Goal: Task Accomplishment & Management: Complete application form

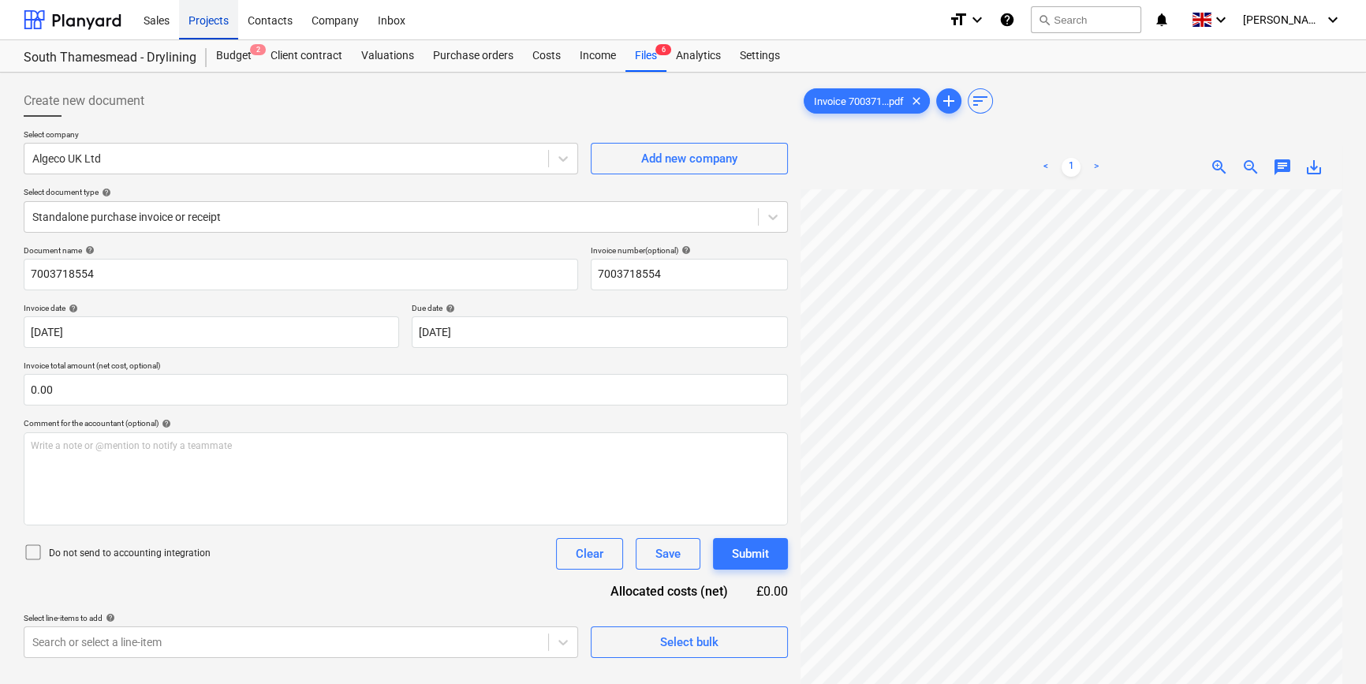
click at [203, 20] on div "Projects" at bounding box center [208, 19] width 59 height 40
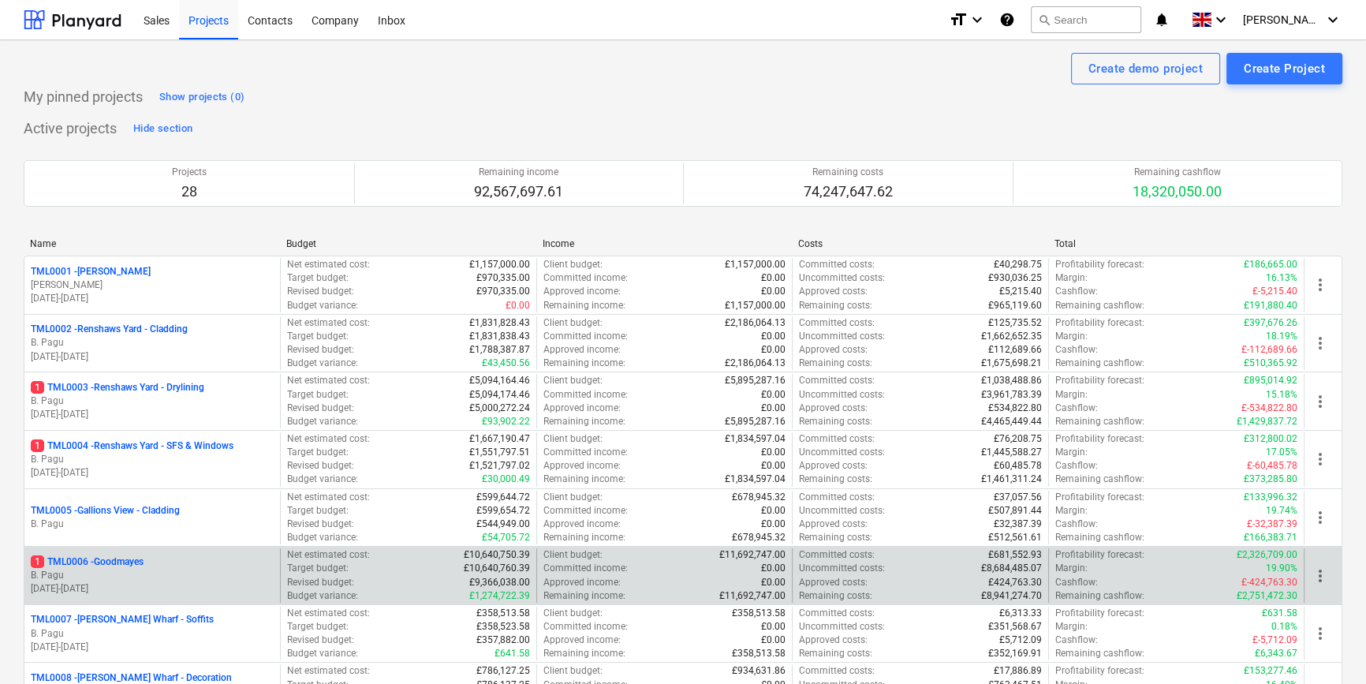
click at [148, 569] on p "B. Pagu" at bounding box center [152, 575] width 243 height 13
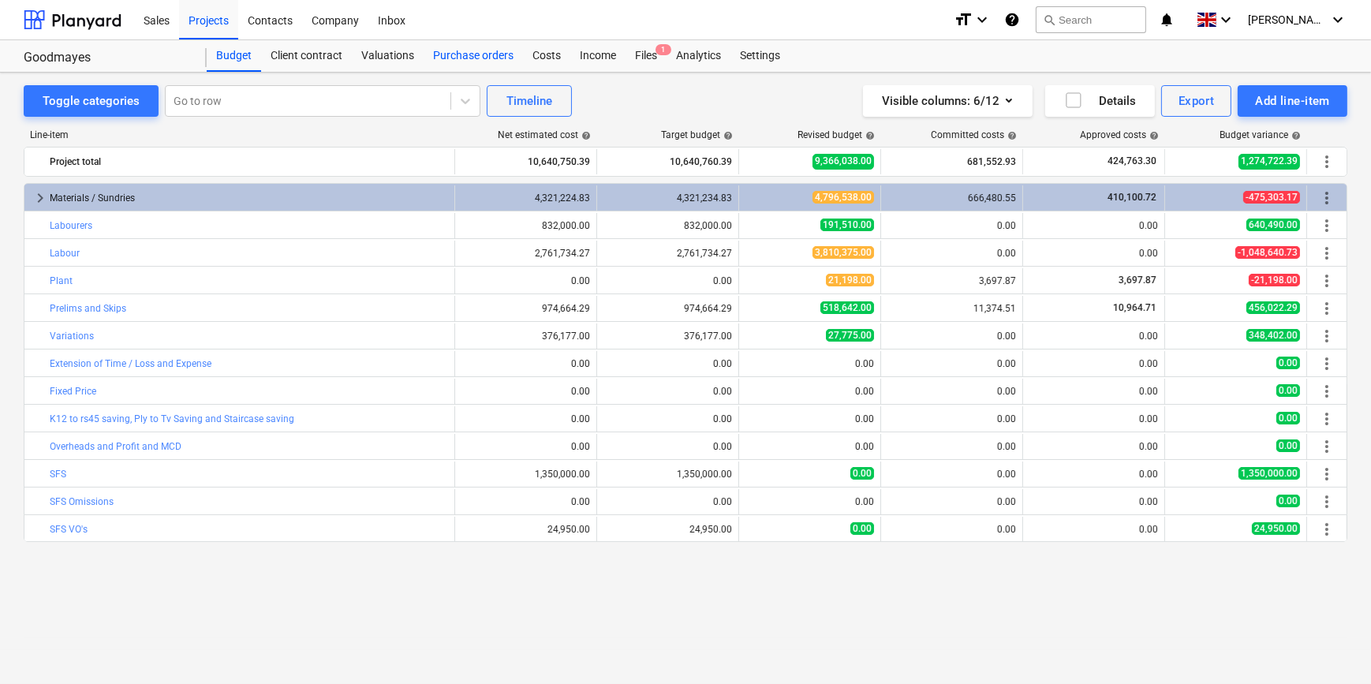
click at [455, 55] on div "Purchase orders" at bounding box center [473, 56] width 99 height 32
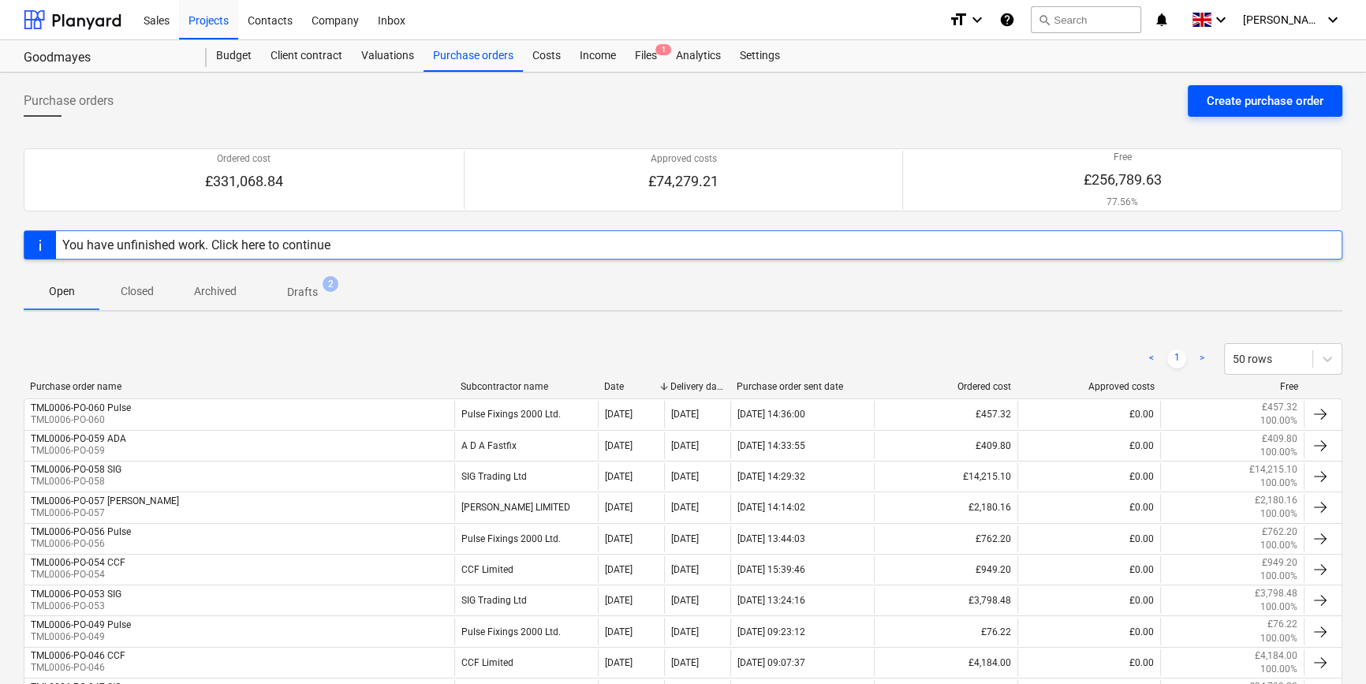
click at [1088, 110] on button "Create purchase order" at bounding box center [1265, 101] width 155 height 32
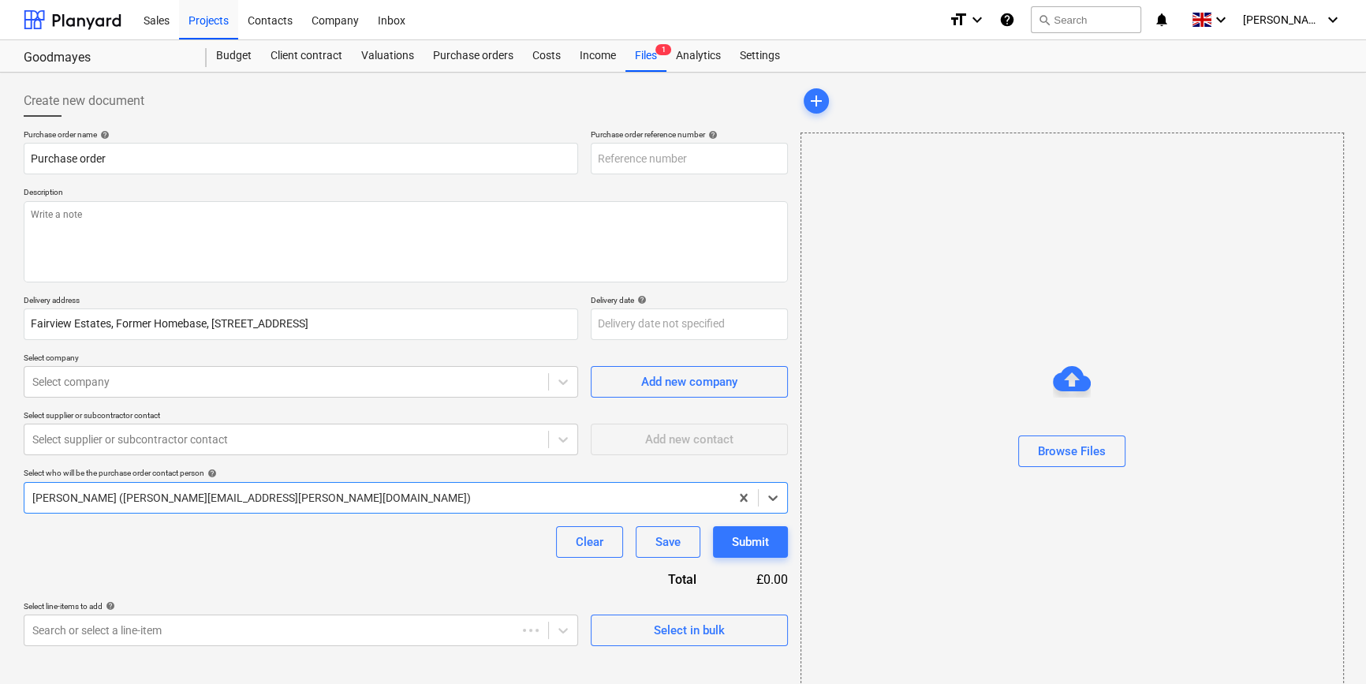
type textarea "x"
type input "TML0006-PO-061"
drag, startPoint x: 685, startPoint y: 158, endPoint x: 597, endPoint y: 153, distance: 87.7
click at [597, 153] on input "TML0006-PO-061" at bounding box center [689, 159] width 197 height 32
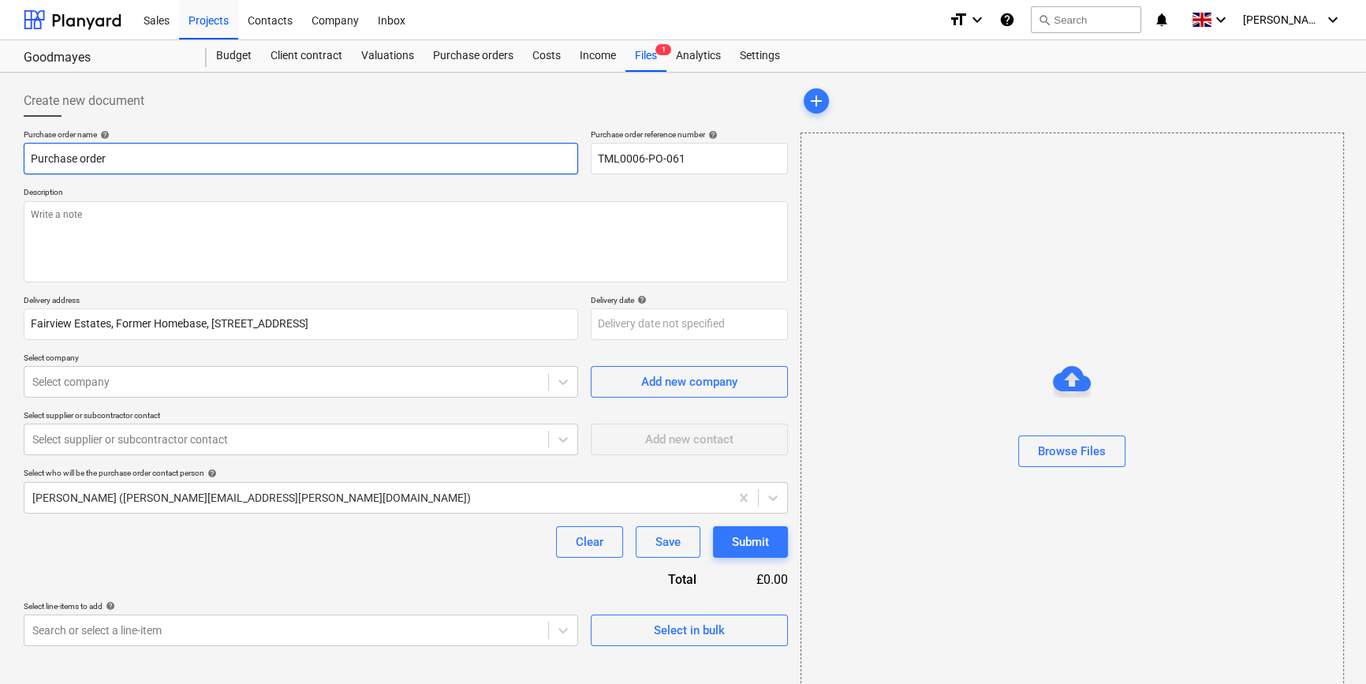
drag, startPoint x: 117, startPoint y: 158, endPoint x: 28, endPoint y: 157, distance: 88.3
click at [28, 157] on input "Purchase order" at bounding box center [301, 159] width 554 height 32
type textarea "x"
paste input "TML0006-PO-061"
type textarea "x"
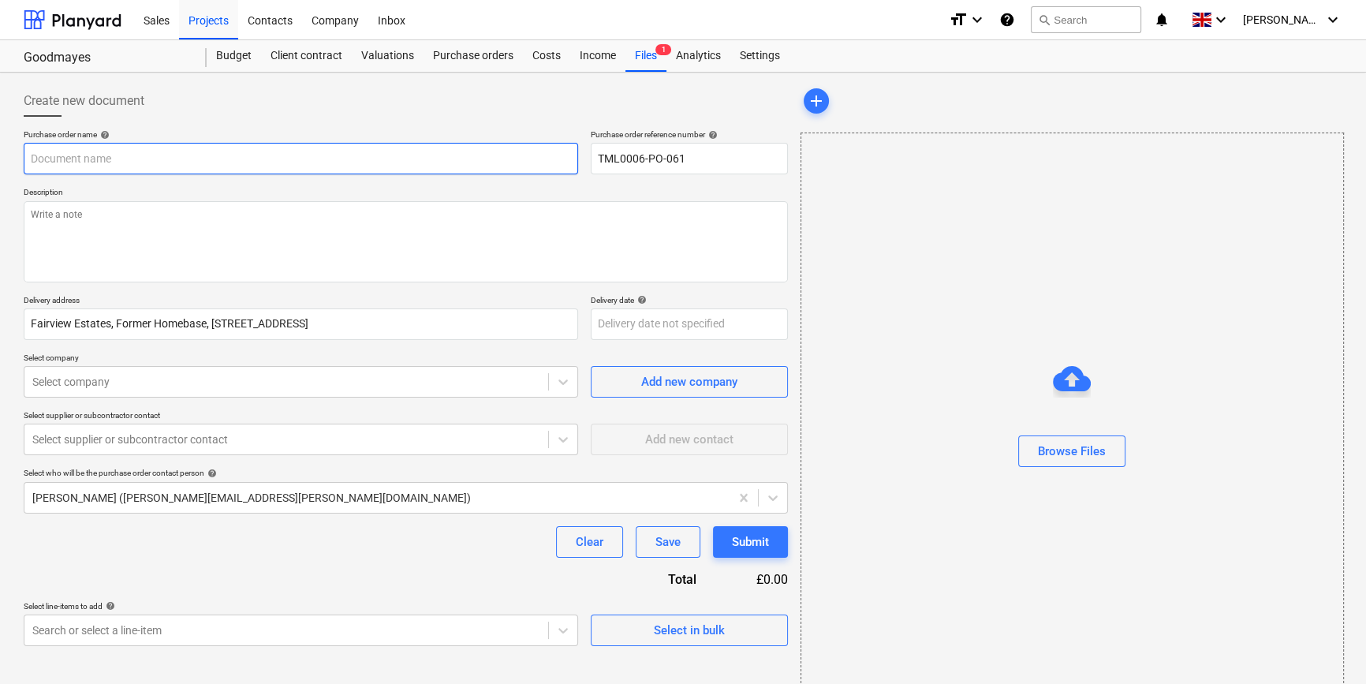
type input "TML0006-PO-061"
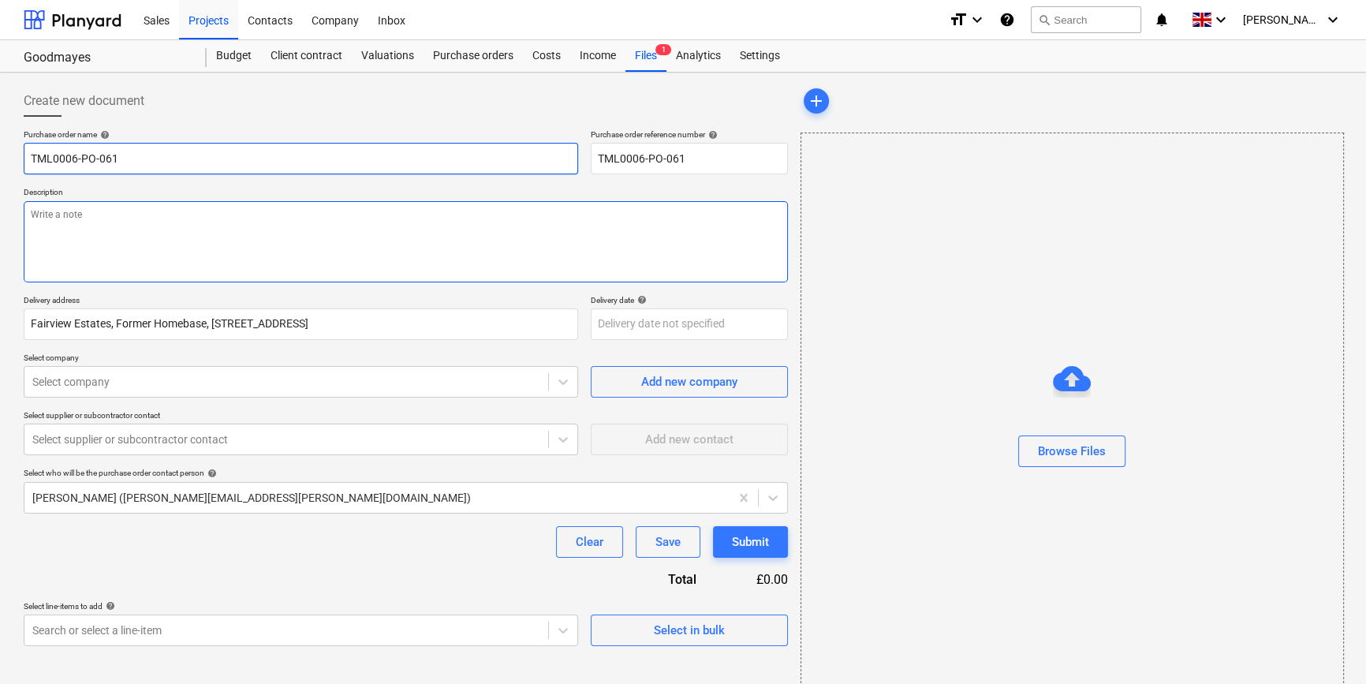
type textarea "x"
type input "TML0006-PO-061"
type textarea "x"
type input "TML0006-PO-061 V"
type textarea "x"
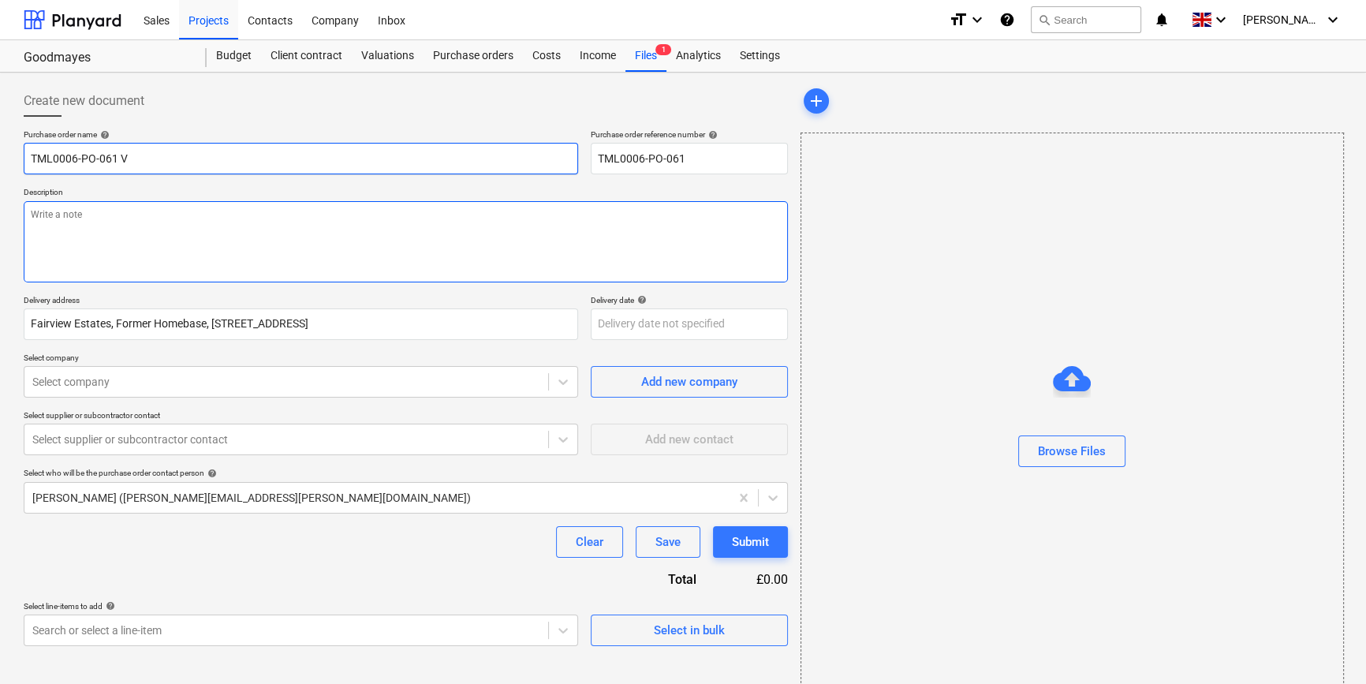
type input "TML0006-PO-061 VJ"
type textarea "x"
type input "TML0006-PO-061 VJT"
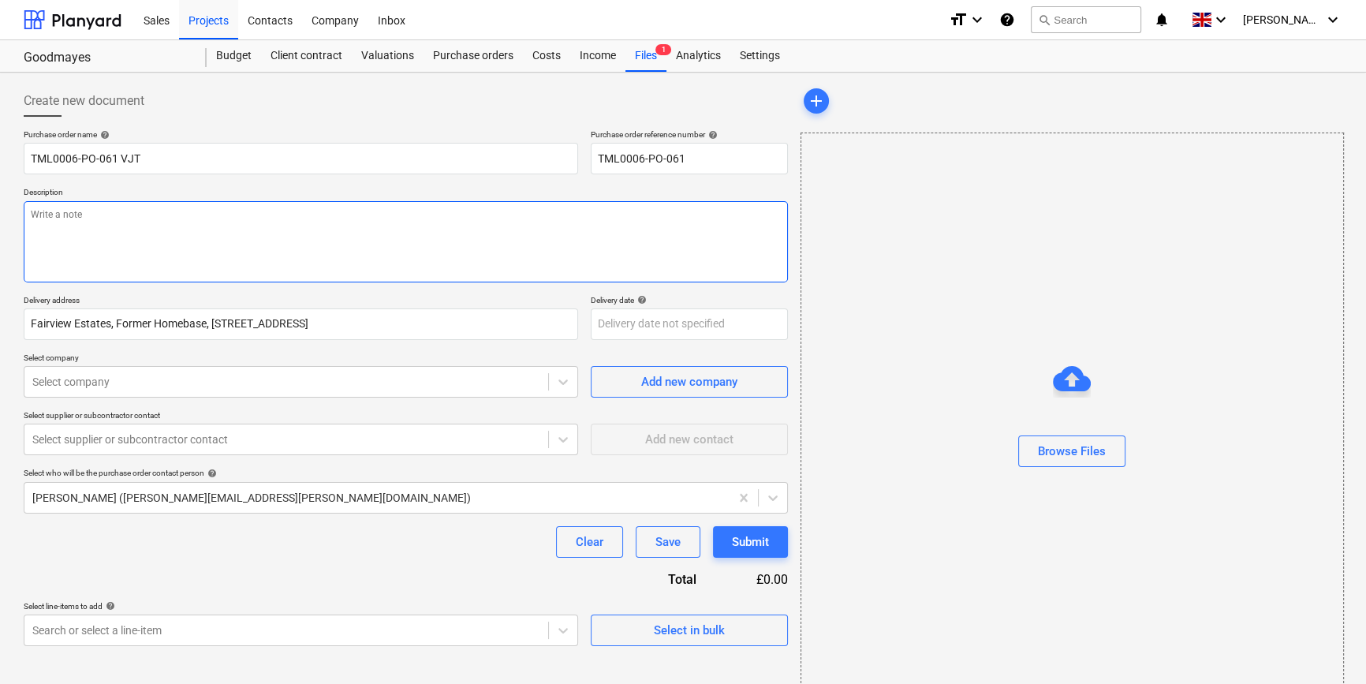
click at [33, 215] on textarea at bounding box center [406, 241] width 764 height 81
type textarea "x"
type textarea "S"
type textarea "x"
type textarea "Si"
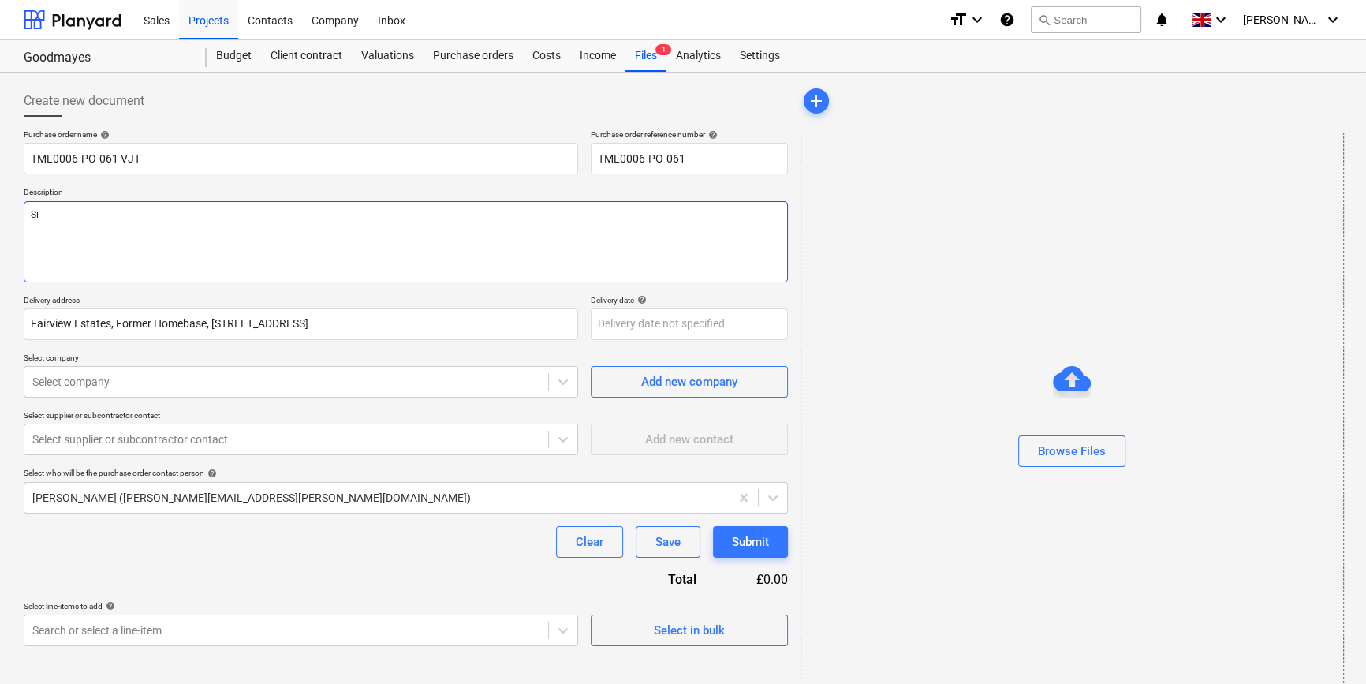
type textarea "x"
type textarea "Sit"
type textarea "x"
type textarea "Site"
type textarea "x"
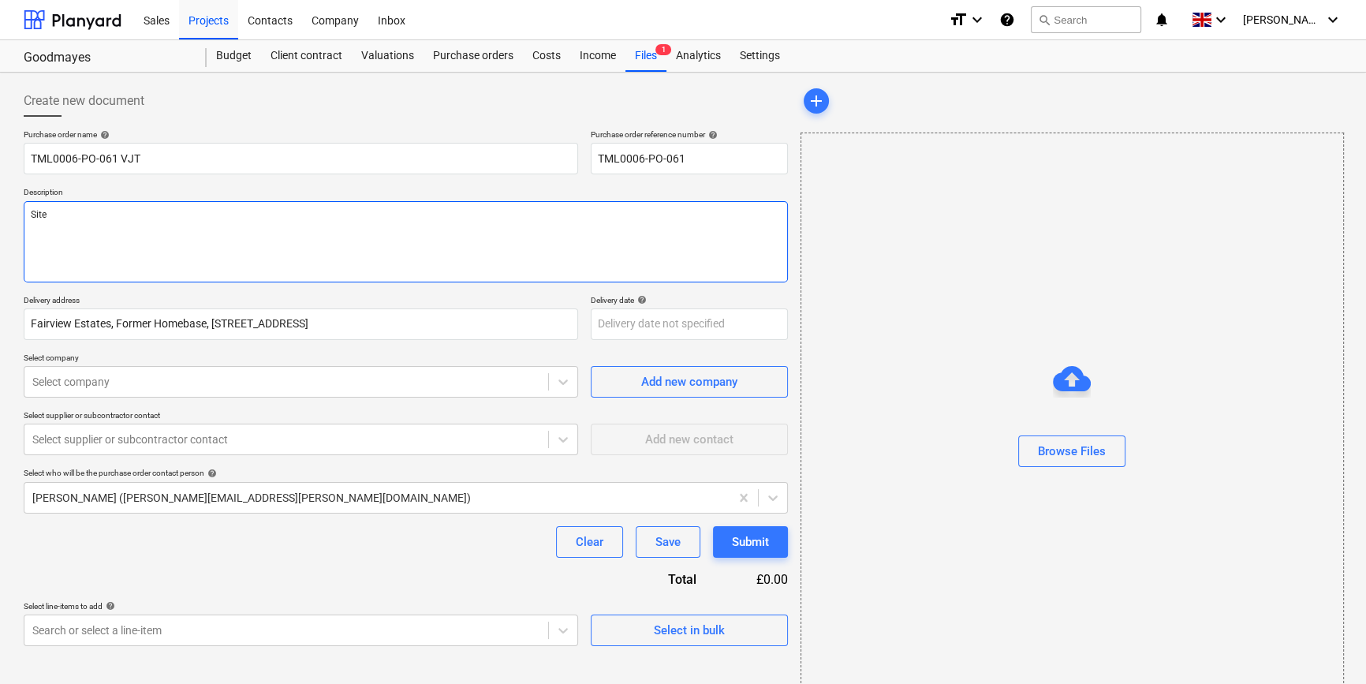
type textarea "Site"
type textarea "x"
type textarea "Site c"
type textarea "x"
type textarea "Site co"
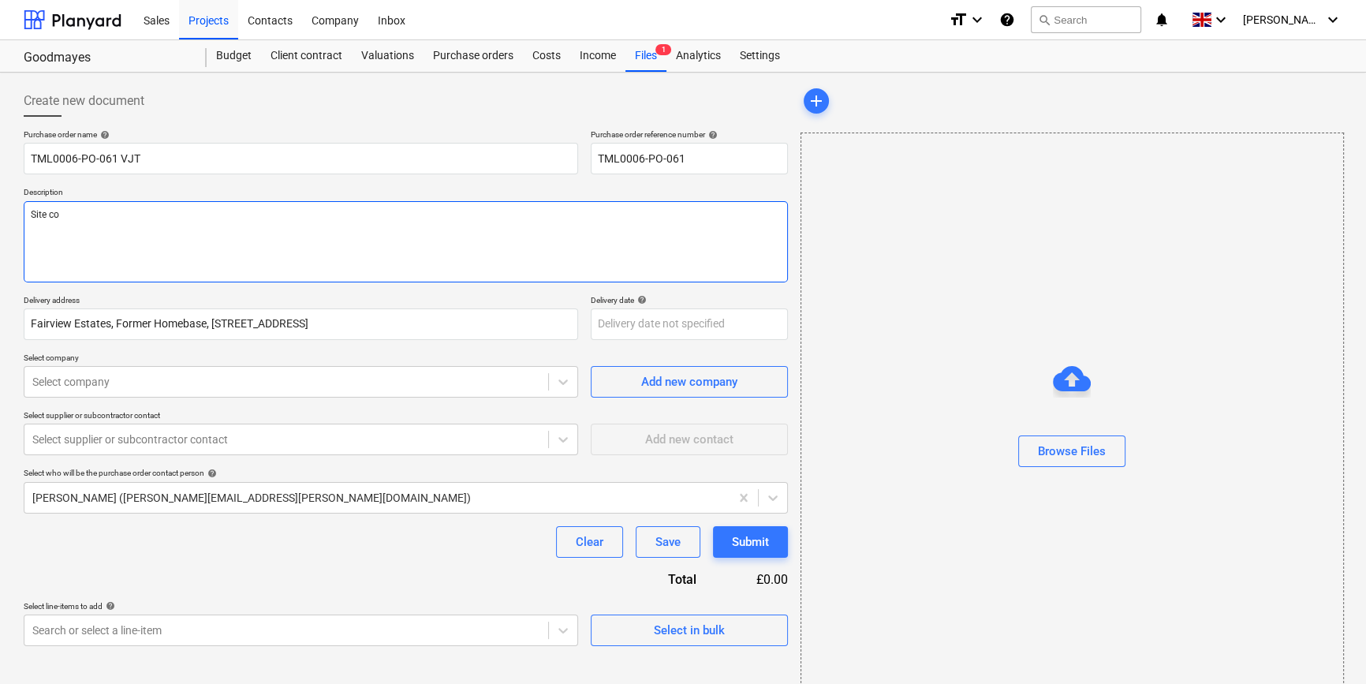
type textarea "x"
type textarea "Site con"
type textarea "x"
type textarea "Site cont"
type textarea "x"
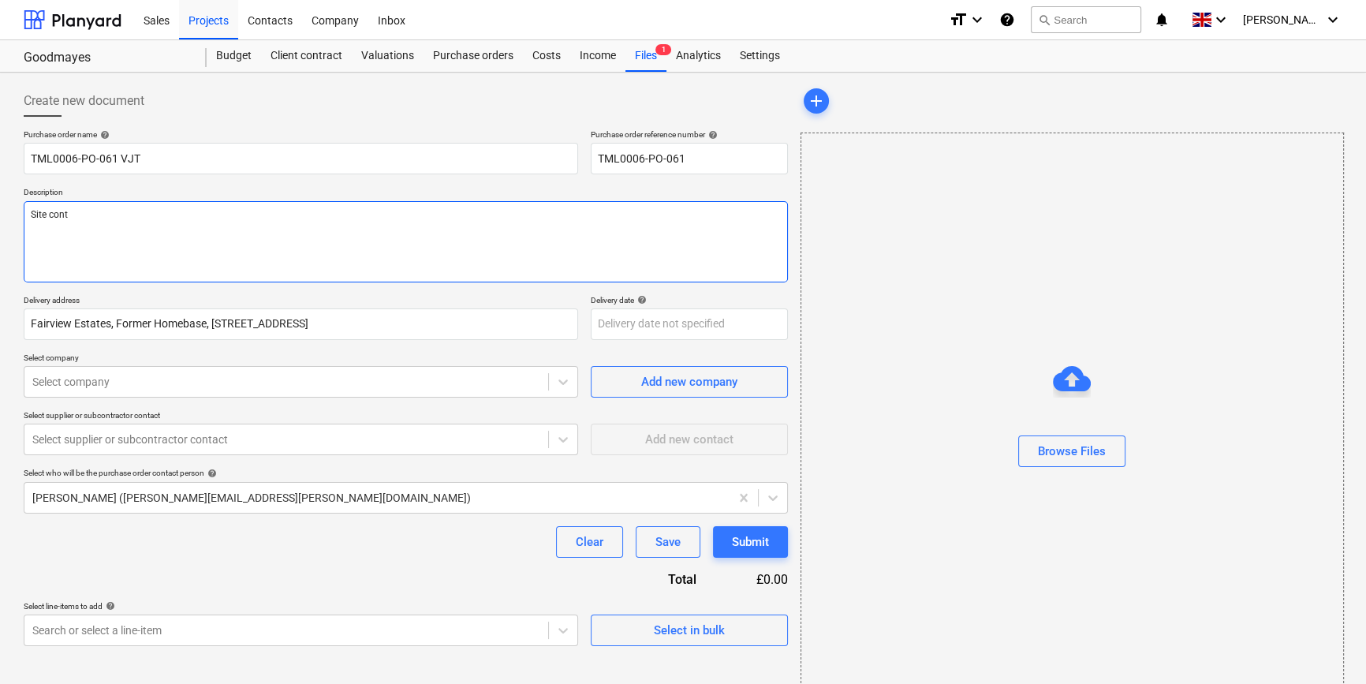
type textarea "Site conta"
type textarea "x"
type textarea "Site contac"
type textarea "x"
type textarea "Site contact"
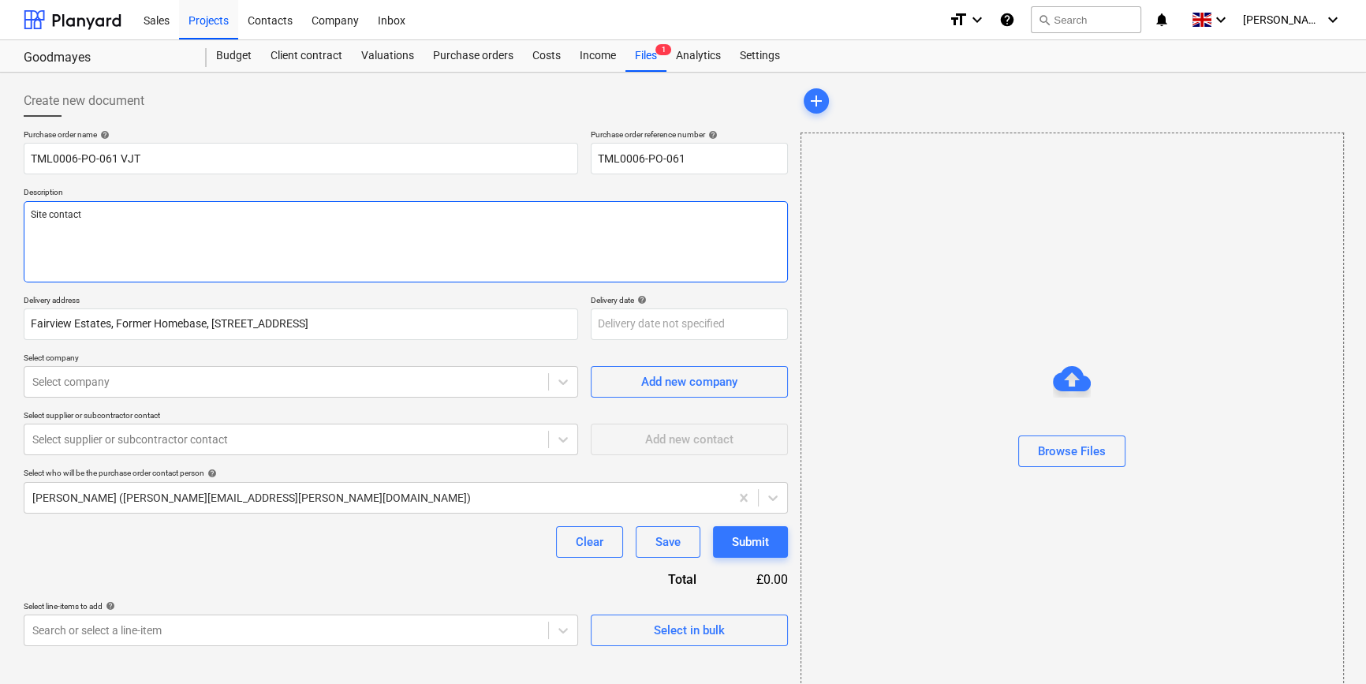
type textarea "x"
type textarea "Site contact"
type textarea "x"
type textarea "Site contact D"
type textarea "x"
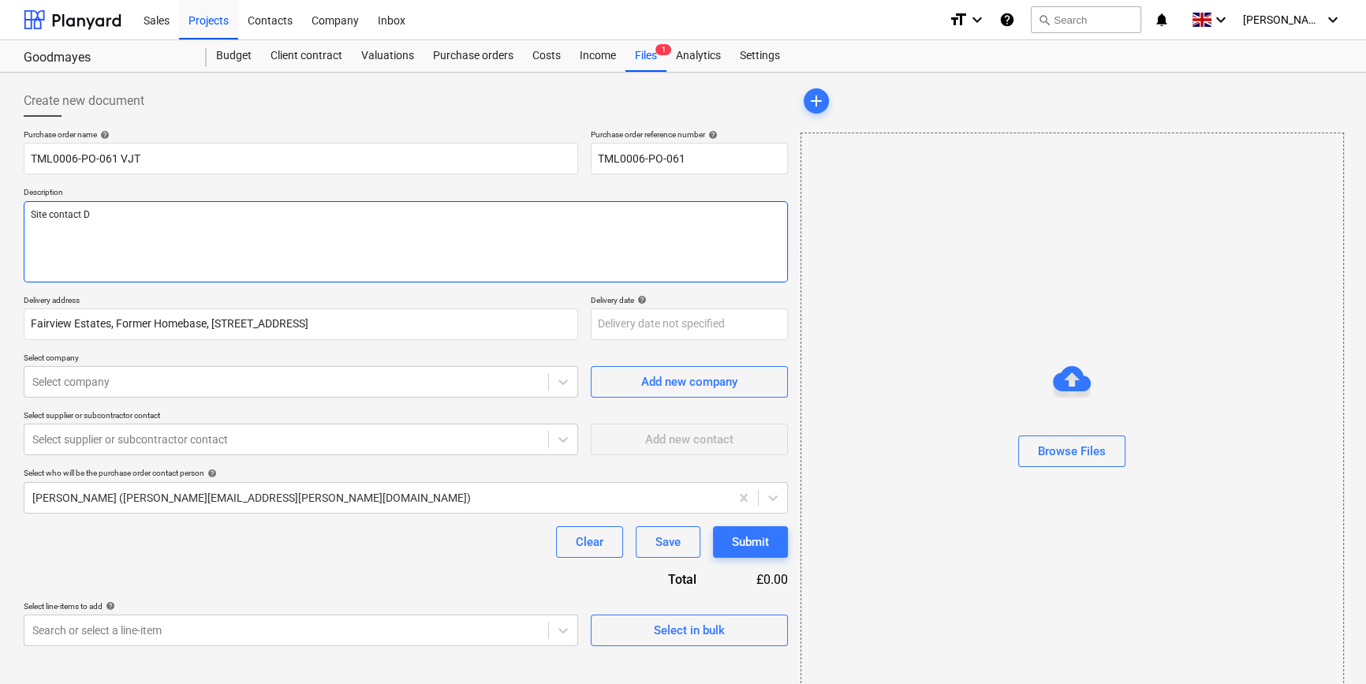
type textarea "Site contact Da"
type textarea "x"
type textarea "Site contact [PERSON_NAME]"
type textarea "x"
type textarea "Site contact [PERSON_NAME]"
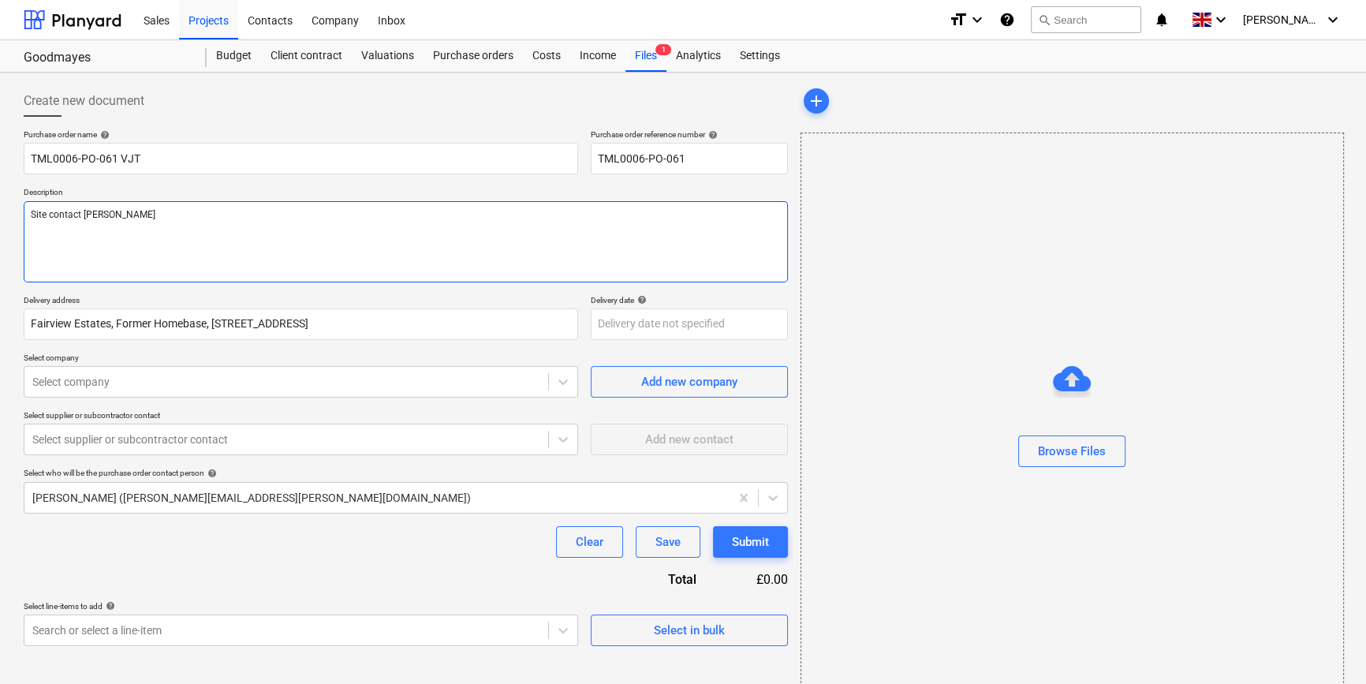
type textarea "x"
type textarea "Site contact [PERSON_NAME]"
type textarea "x"
type textarea "Site contact [PERSON_NAME]"
type textarea "x"
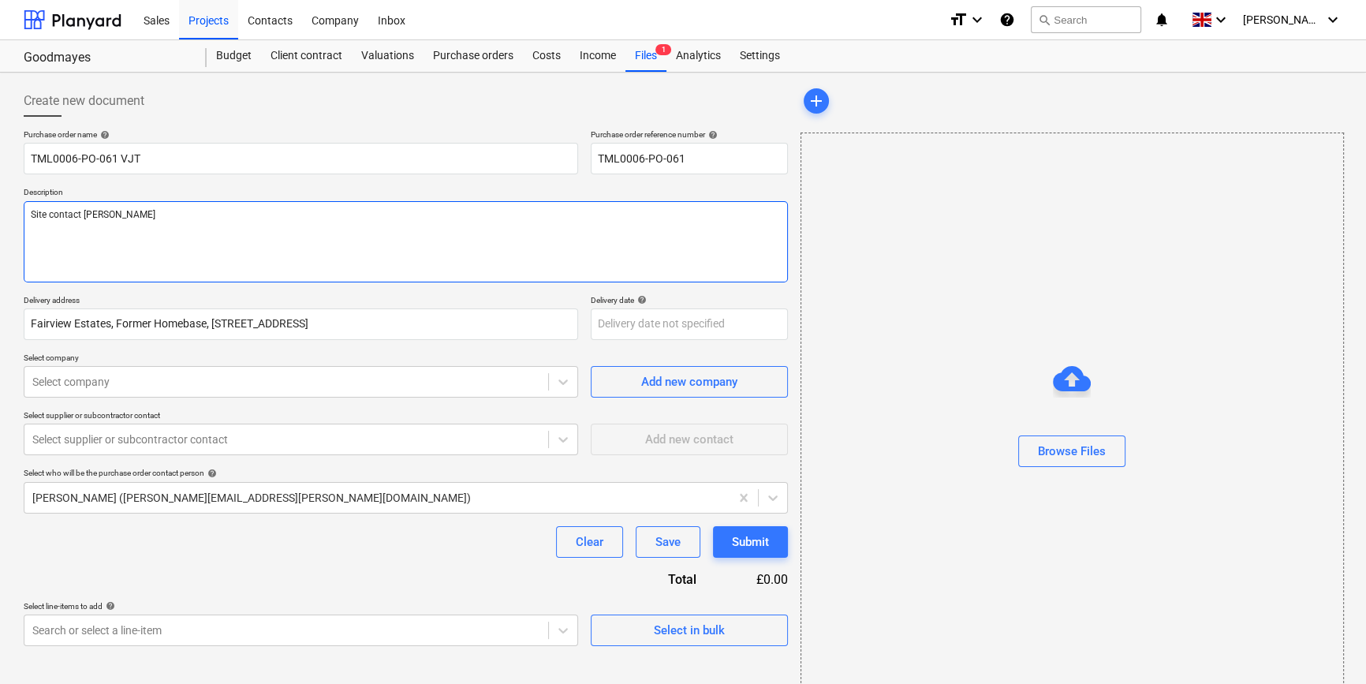
type textarea "Site contact [PERSON_NAME]"
type textarea "x"
type textarea "Site contact [PERSON_NAME] 0"
type textarea "x"
type textarea "Site contact [PERSON_NAME] 07"
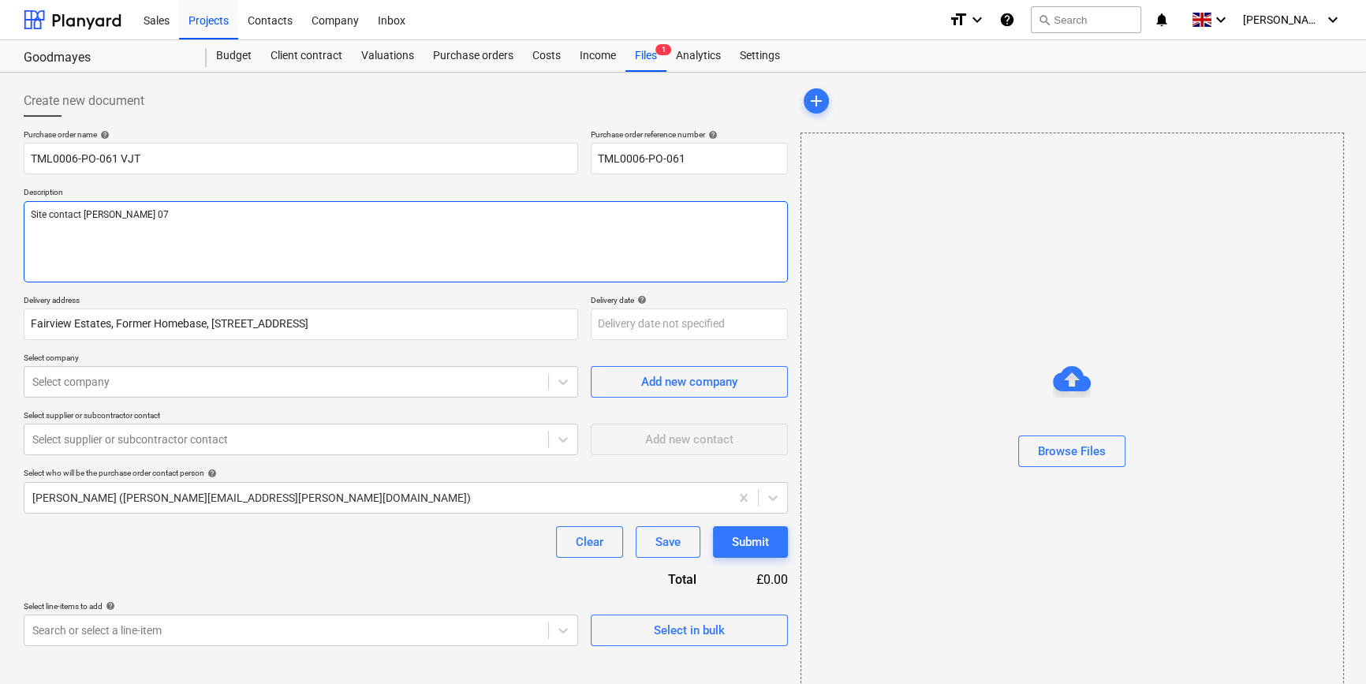
type textarea "x"
type textarea "Site contact [PERSON_NAME] 074"
type textarea "x"
type textarea "Site contact [PERSON_NAME] 0742"
type textarea "x"
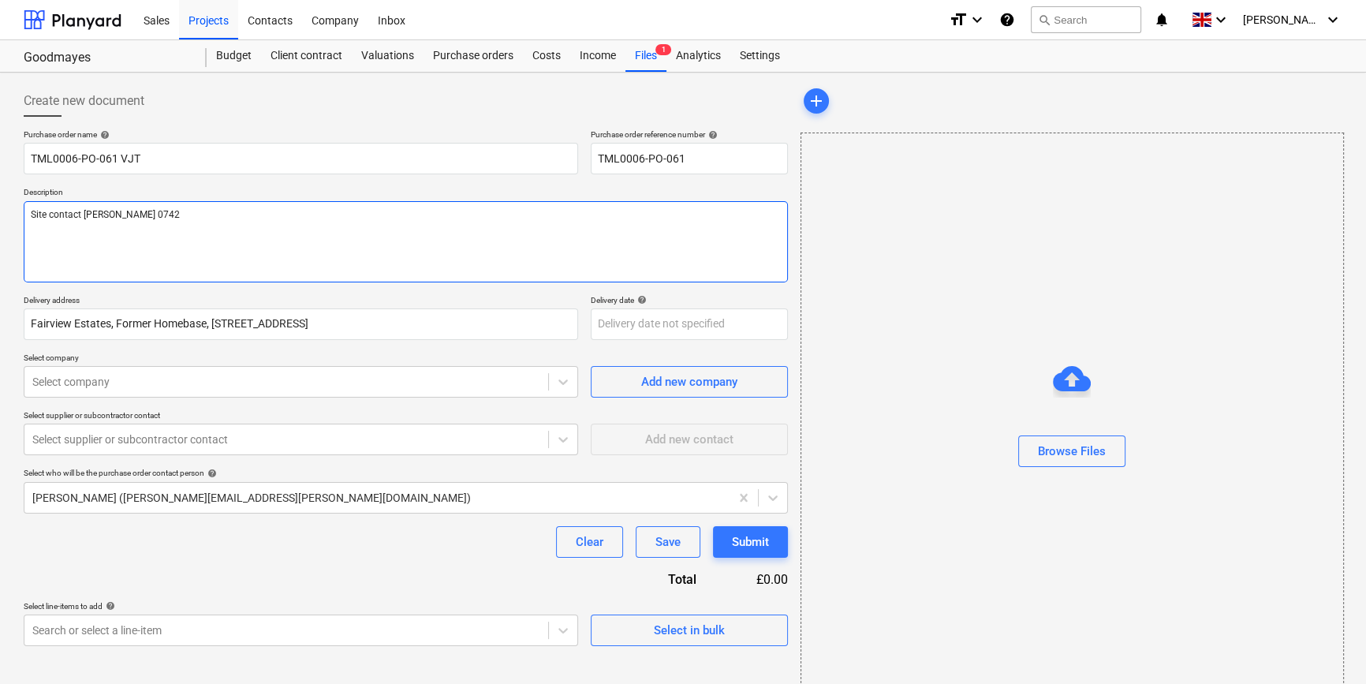
type textarea "Site contact [PERSON_NAME] 07427"
type textarea "x"
type textarea "Site contact [PERSON_NAME] 07427"
type textarea "x"
type textarea "Site contact [PERSON_NAME] 07427 6"
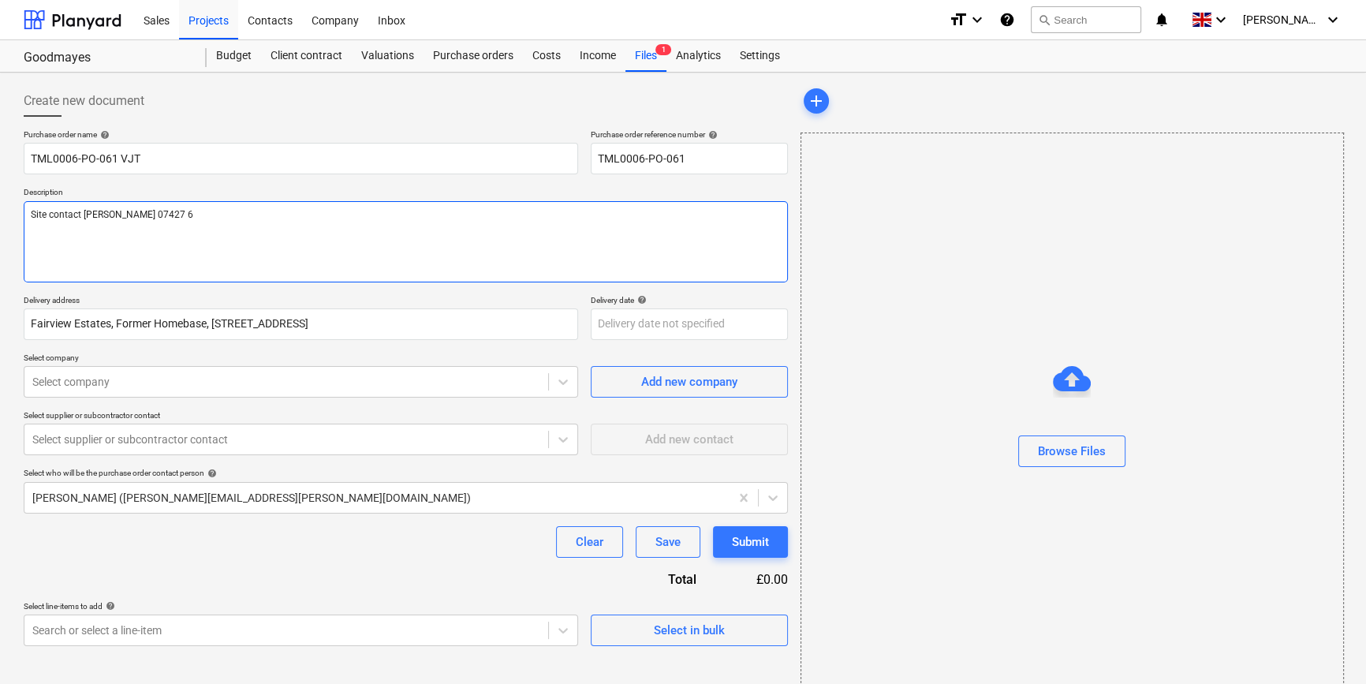
type textarea "x"
type textarea "Site contact [PERSON_NAME] [PHONE_NUMBER]"
type textarea "x"
type textarea "Site contact [PERSON_NAME] [PHONE_NUMBER]"
type textarea "x"
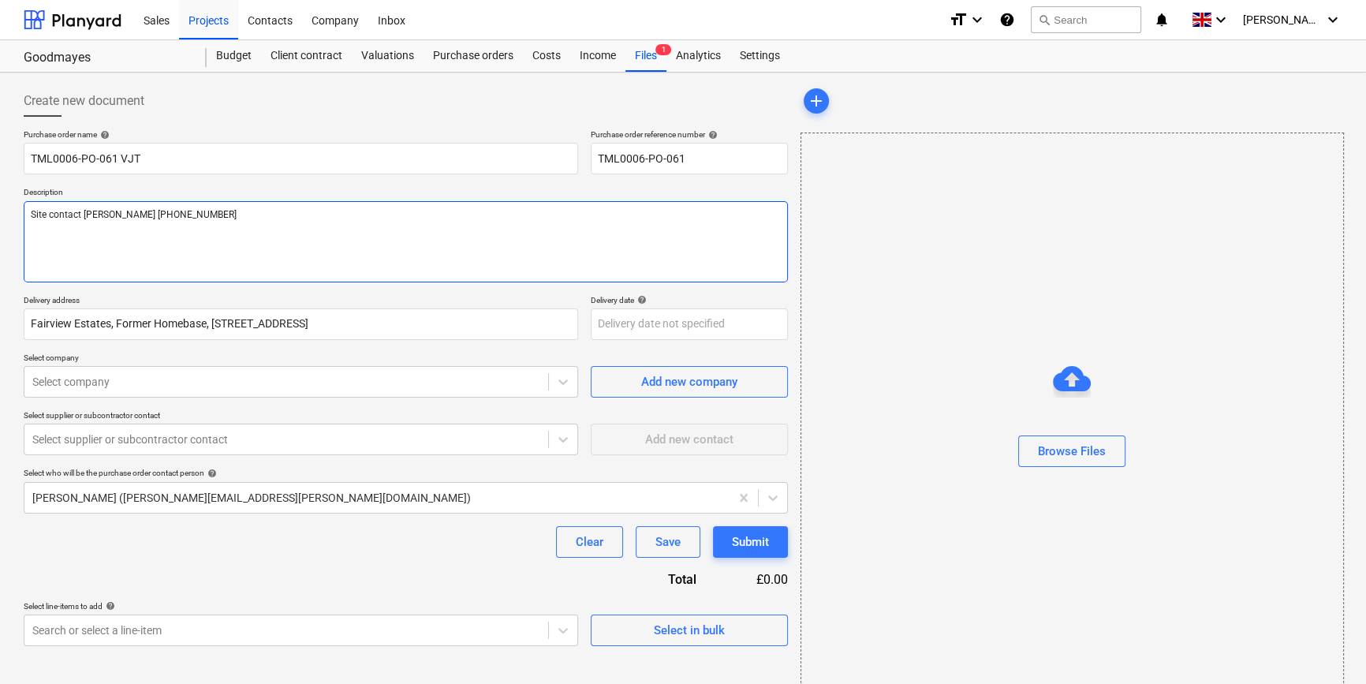
type textarea "Site contact [PERSON_NAME] [PHONE_NUMBER]"
type textarea "x"
type textarea "Site contact [PERSON_NAME] [PHONE_NUMBER]"
type textarea "x"
type textarea "Site contact [PERSON_NAME] [PHONE_NUMBER]"
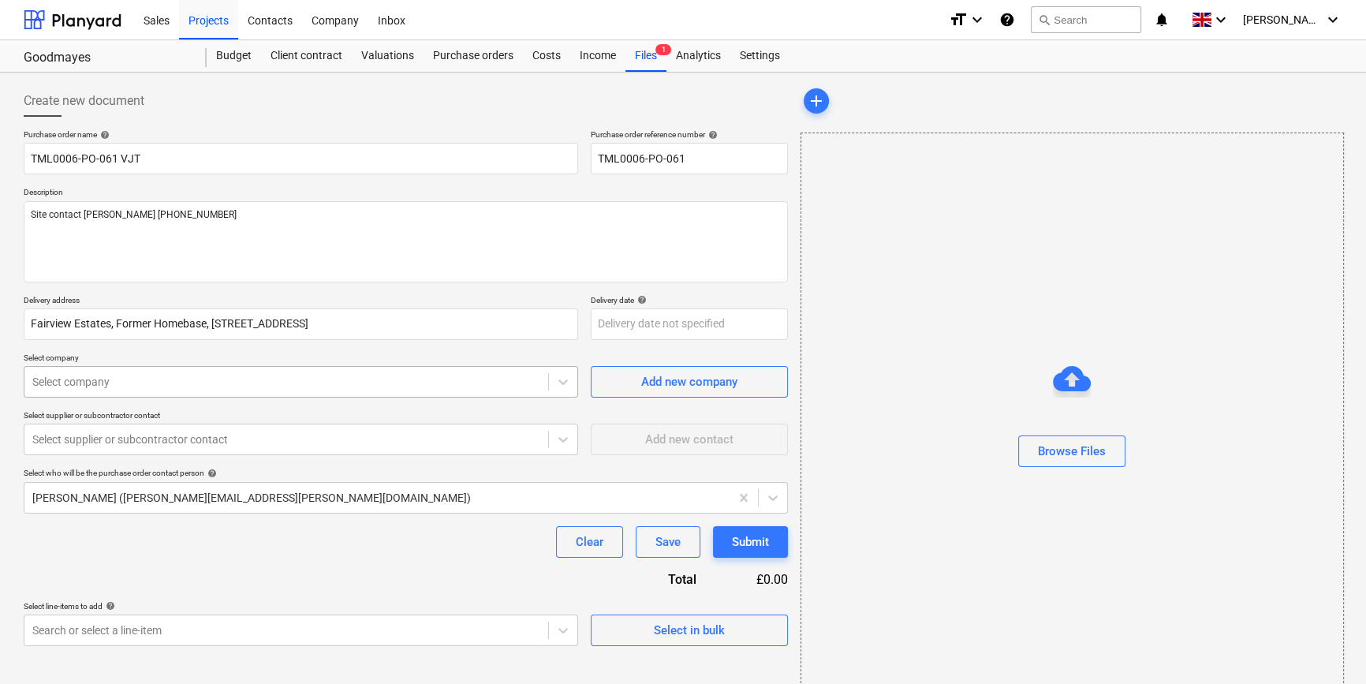
type textarea "x"
click at [205, 379] on div at bounding box center [286, 382] width 508 height 16
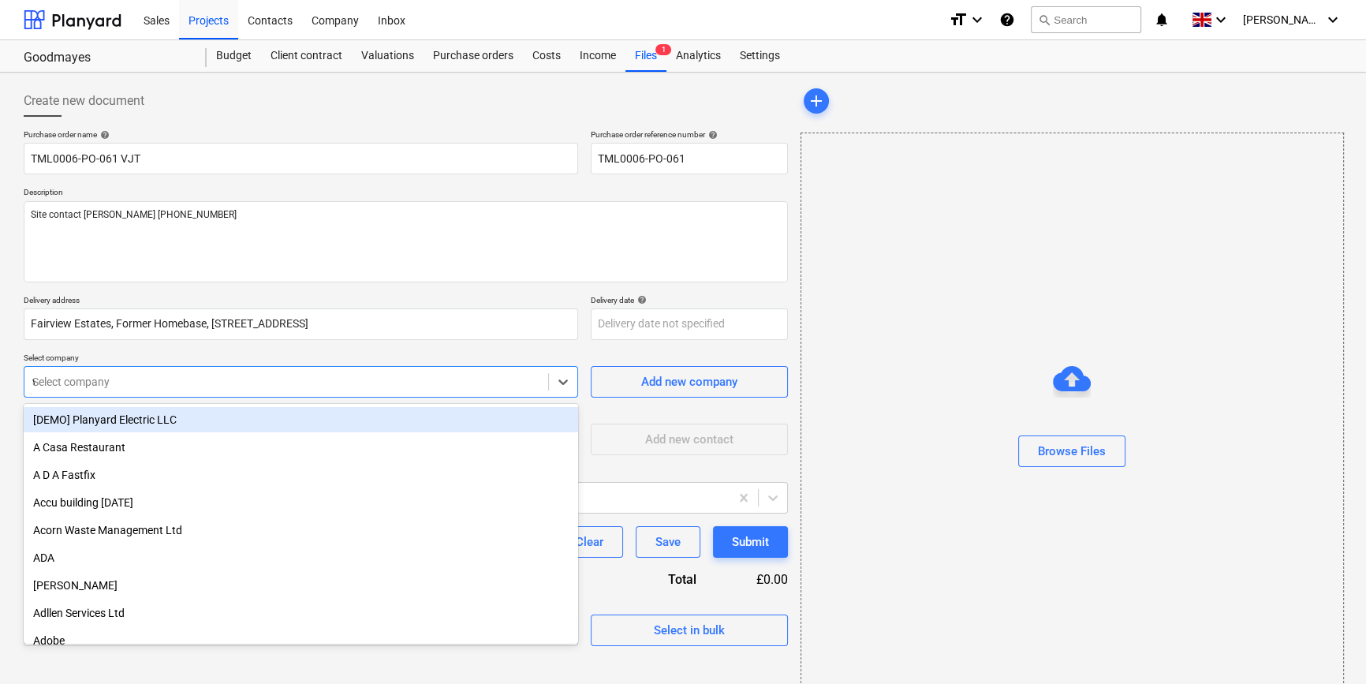
type input "vj"
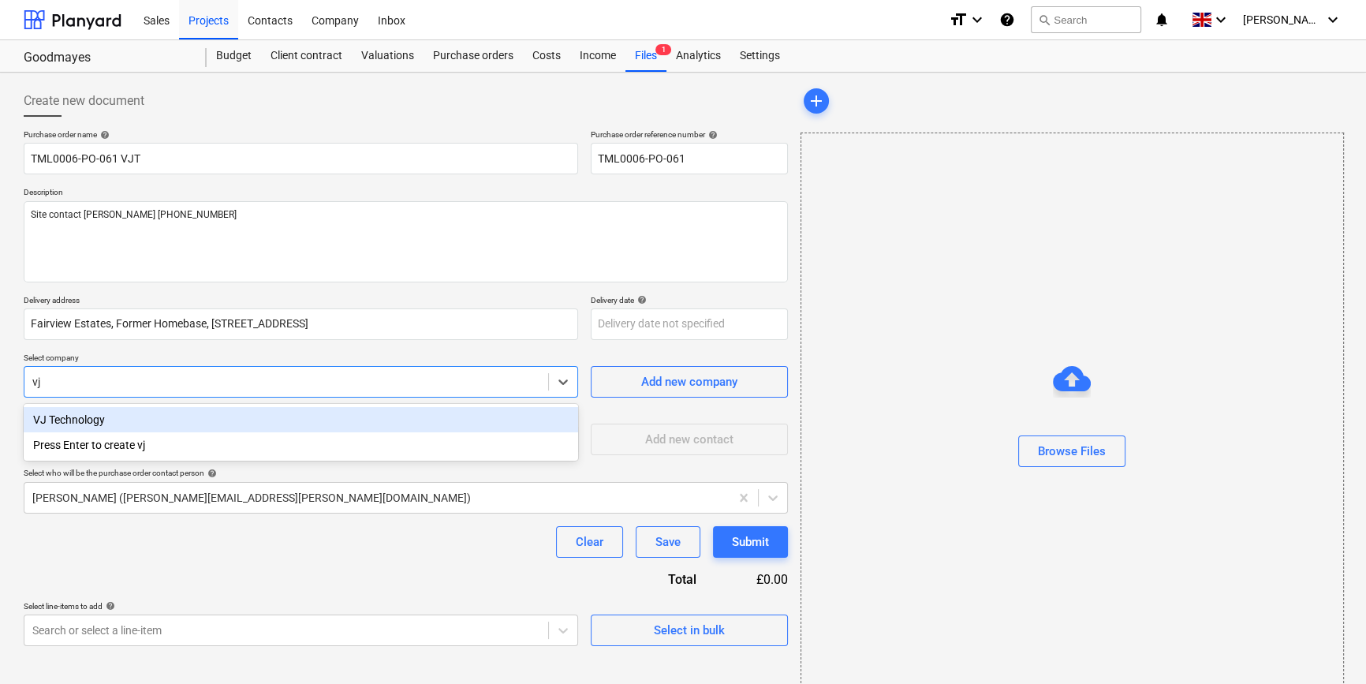
click at [125, 420] on div "VJ Technology" at bounding box center [301, 419] width 554 height 25
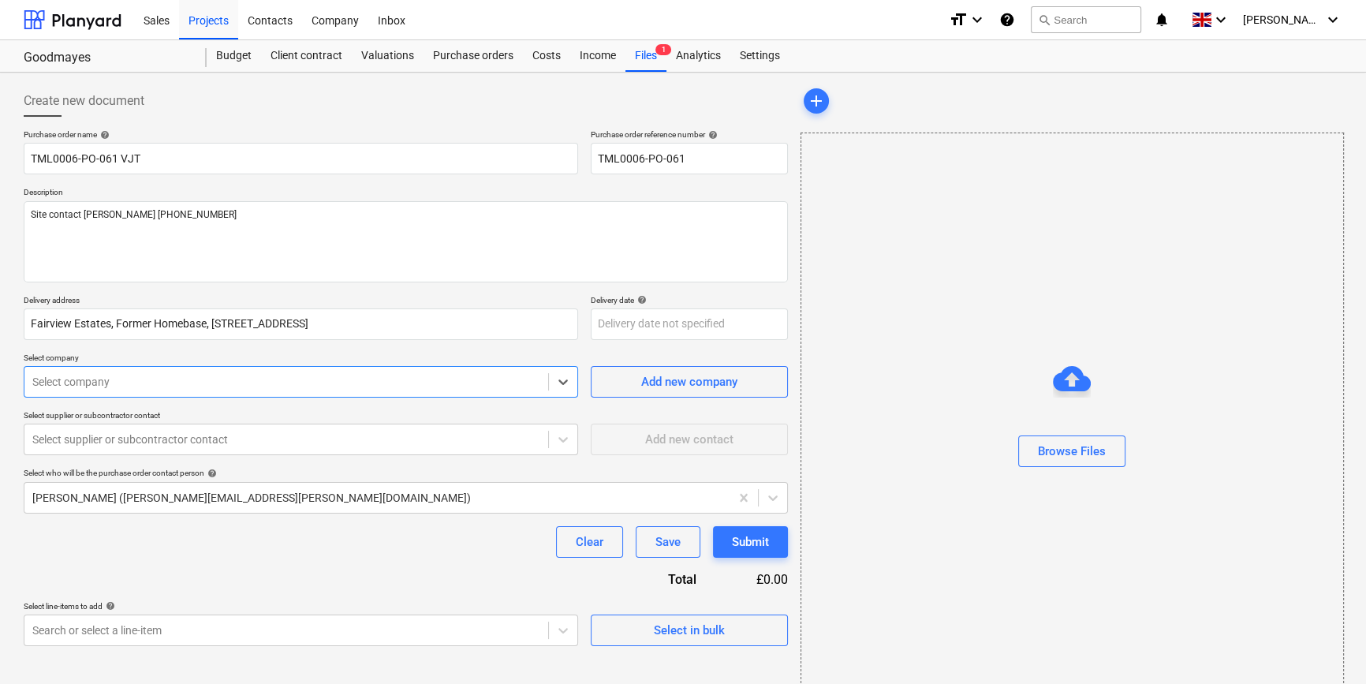
type textarea "x"
click at [125, 435] on div at bounding box center [286, 439] width 508 height 16
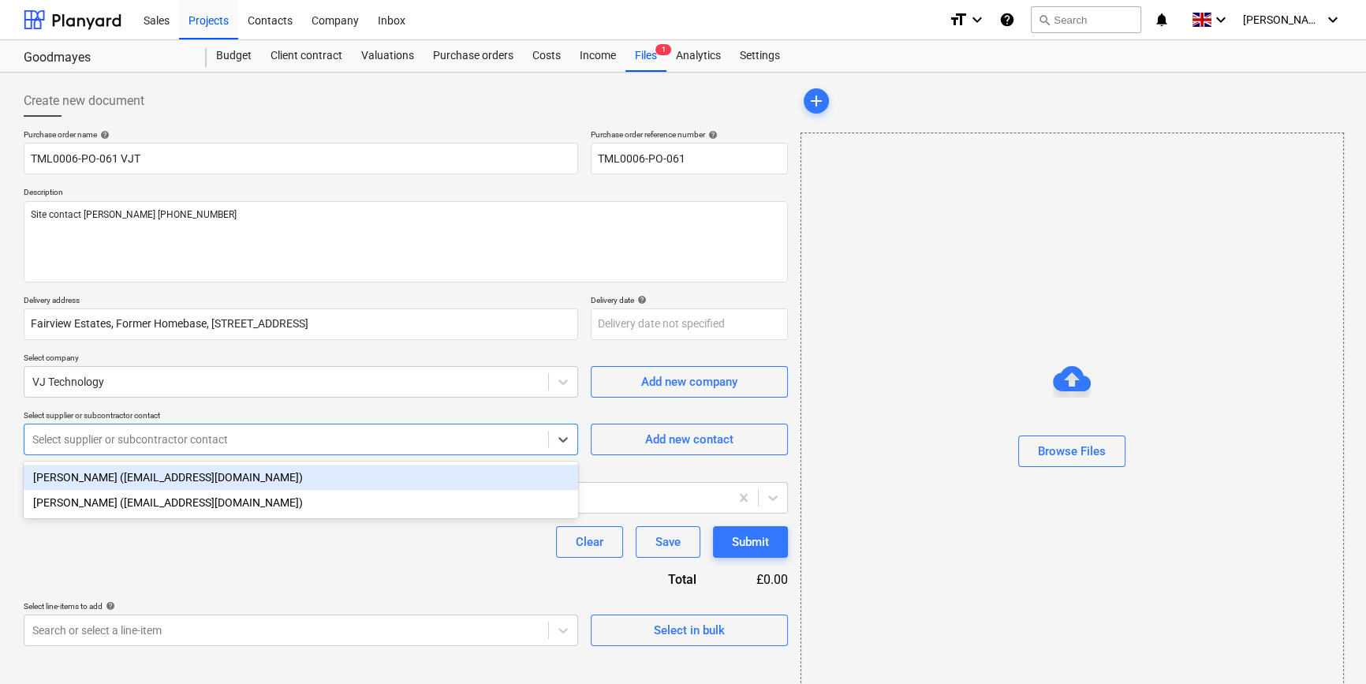
click at [115, 480] on div "[PERSON_NAME] ([EMAIL_ADDRESS][DOMAIN_NAME])" at bounding box center [301, 477] width 554 height 25
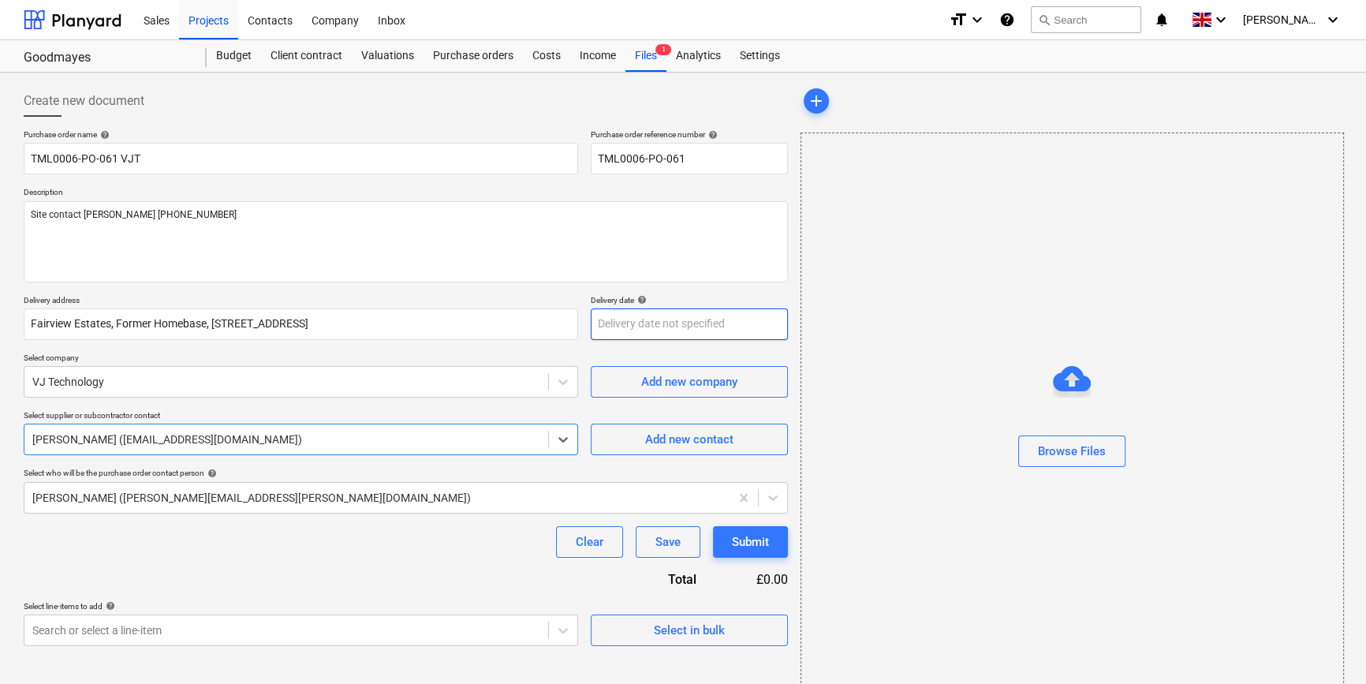
click at [618, 326] on body "Sales Projects Contacts Company Inbox format_size keyboard_arrow_down help sear…" at bounding box center [683, 342] width 1366 height 684
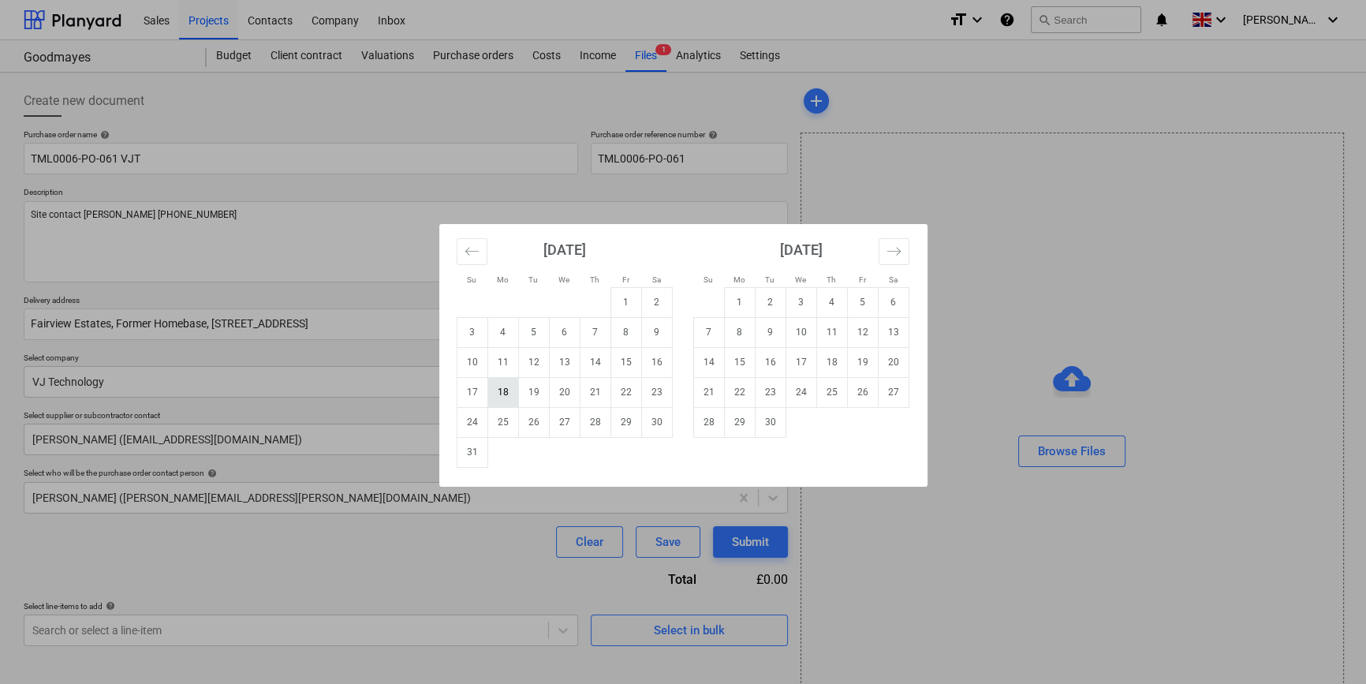
click at [495, 389] on td "18" at bounding box center [502, 392] width 31 height 30
type textarea "x"
type input "[DATE]"
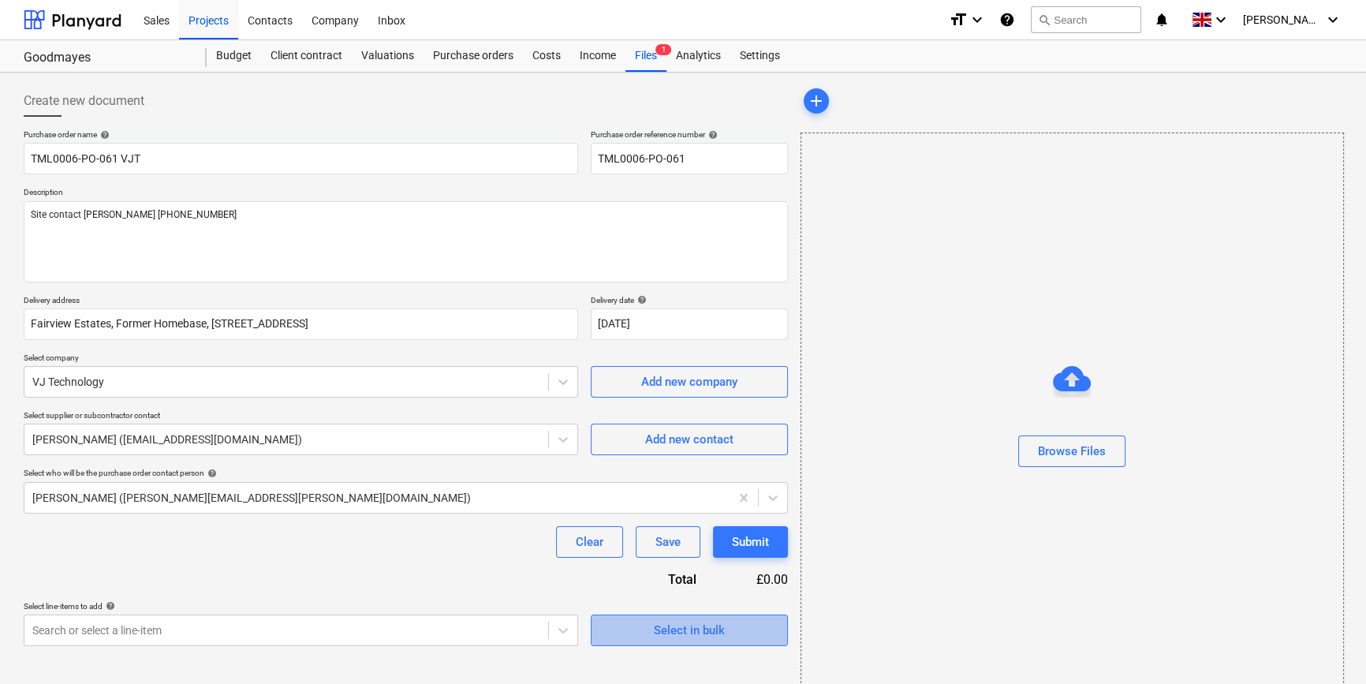
click at [663, 627] on div "Select in bulk" at bounding box center [689, 630] width 71 height 21
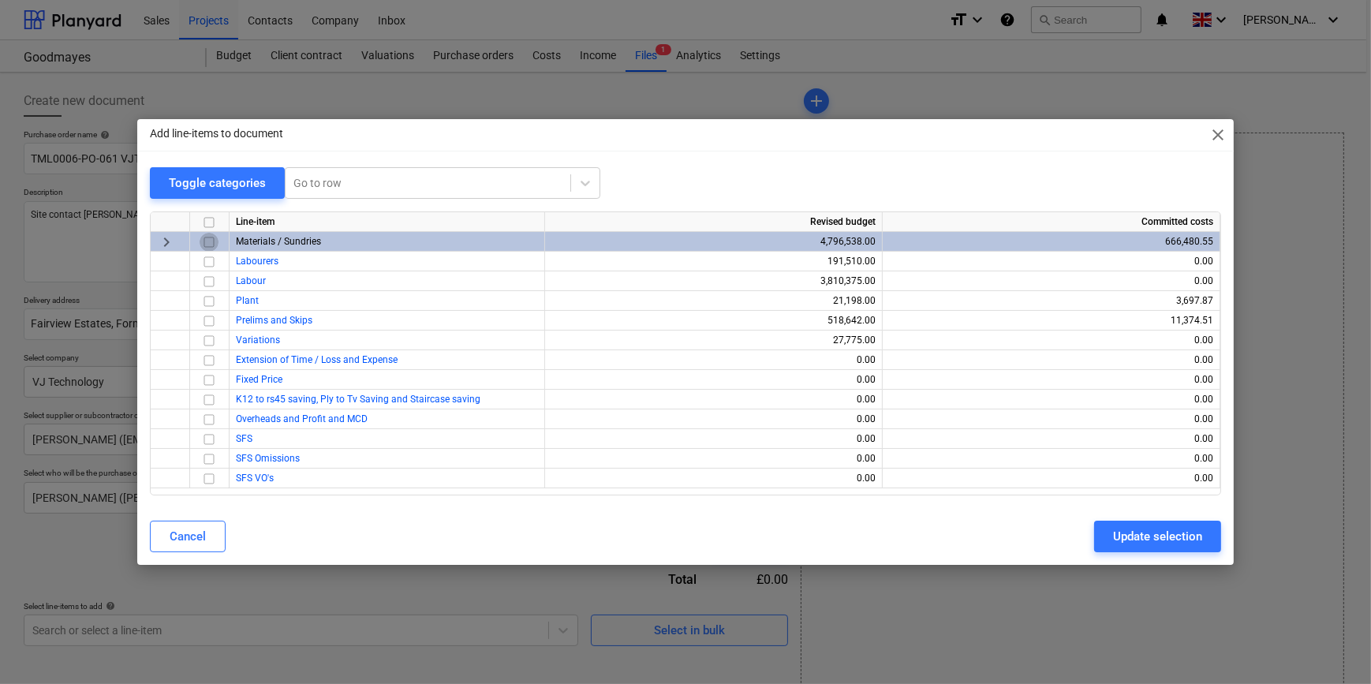
click at [210, 241] on input "checkbox" at bounding box center [209, 242] width 19 height 19
click at [1088, 537] on div "Update selection" at bounding box center [1157, 536] width 89 height 21
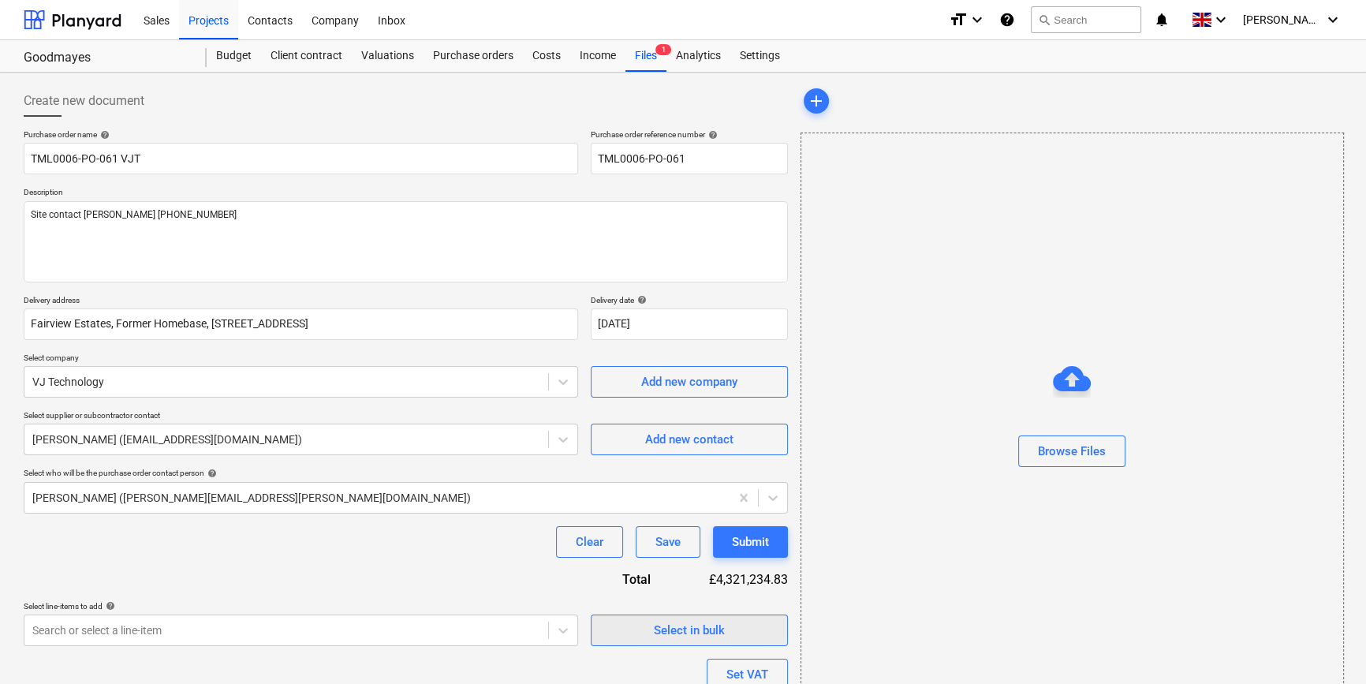
click at [704, 633] on div "Select in bulk" at bounding box center [689, 630] width 71 height 21
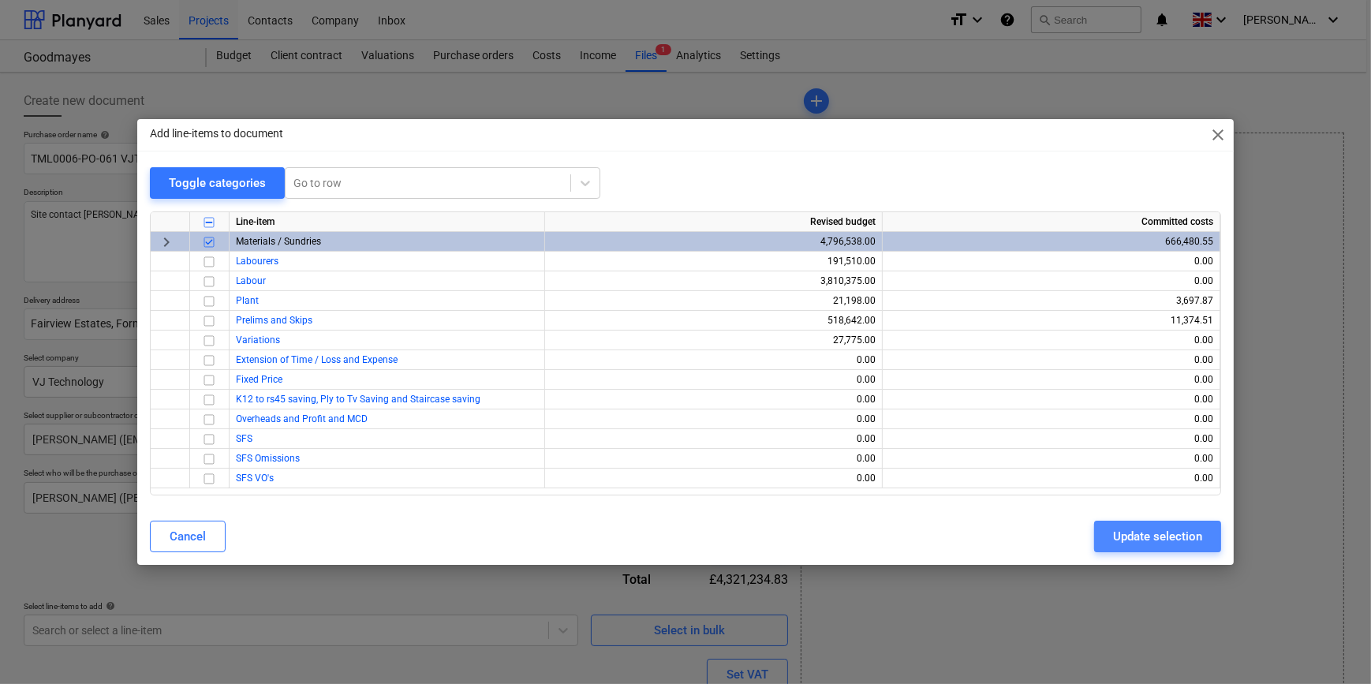
click at [1088, 541] on div "Update selection" at bounding box center [1157, 536] width 89 height 21
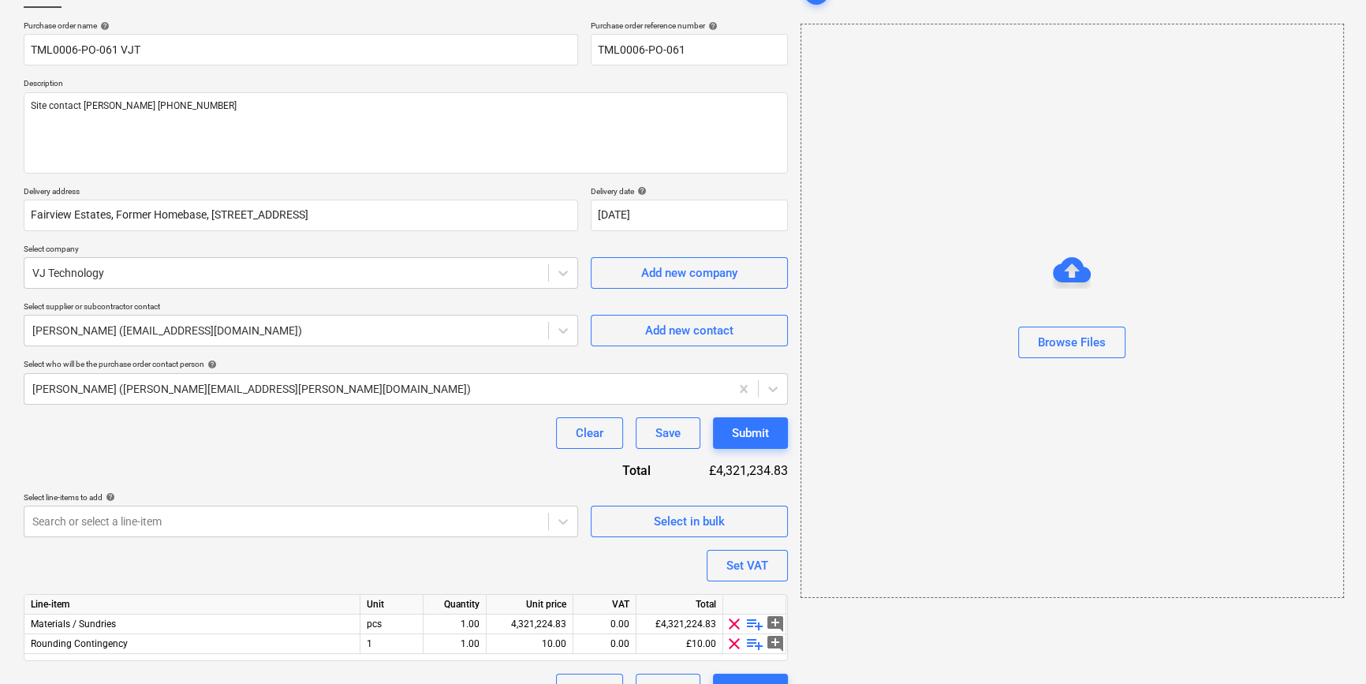
scroll to position [142, 0]
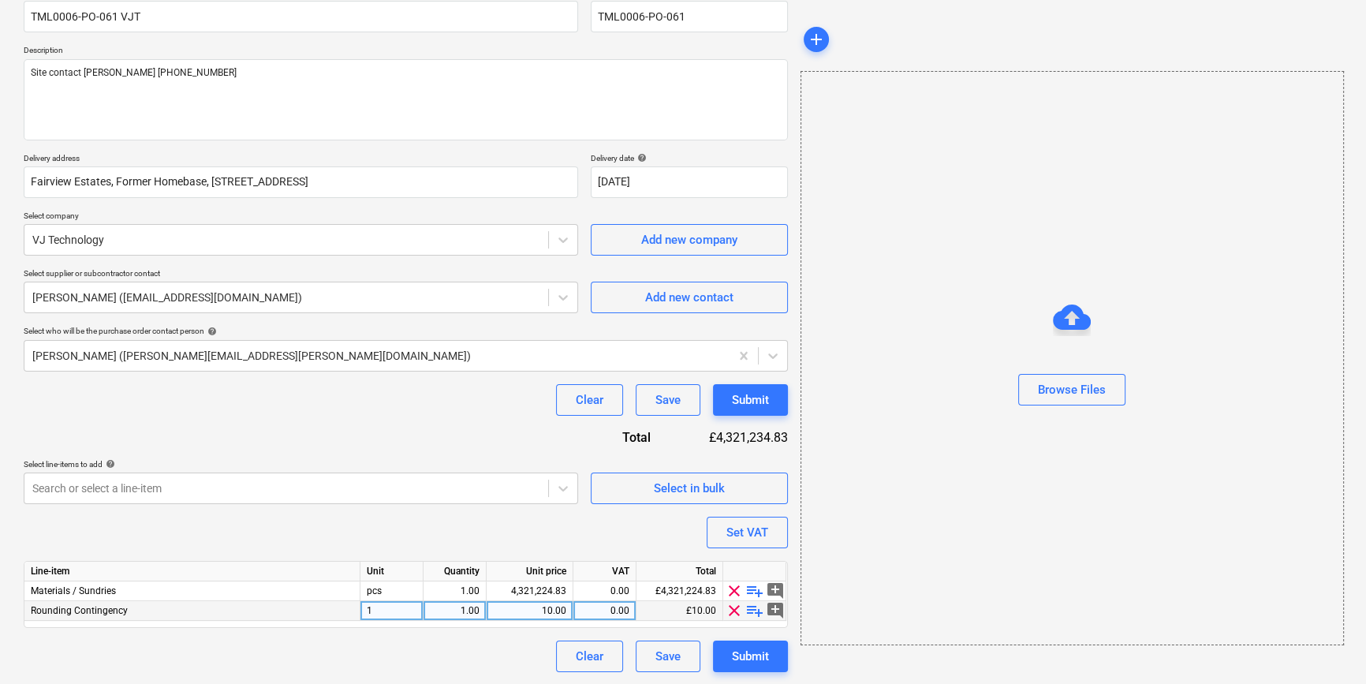
click at [731, 610] on span "clear" at bounding box center [734, 610] width 19 height 19
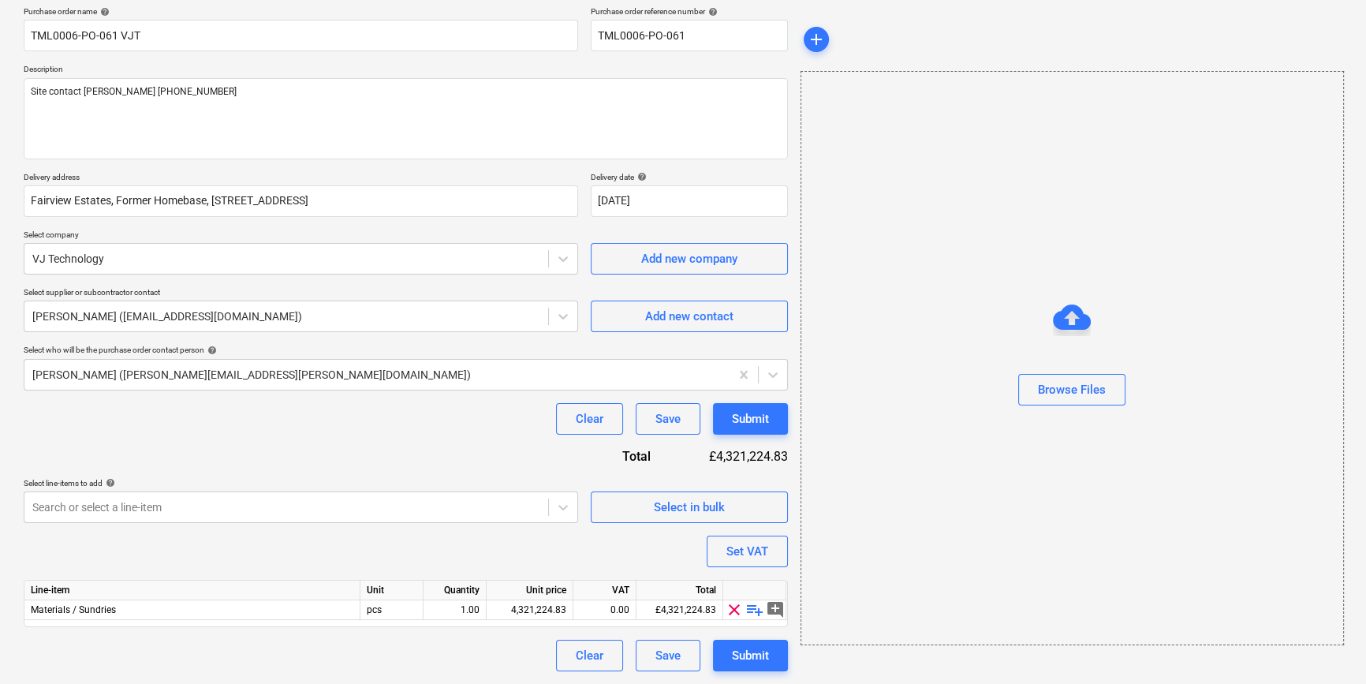
scroll to position [122, 0]
click at [750, 610] on span "playlist_add" at bounding box center [754, 610] width 19 height 19
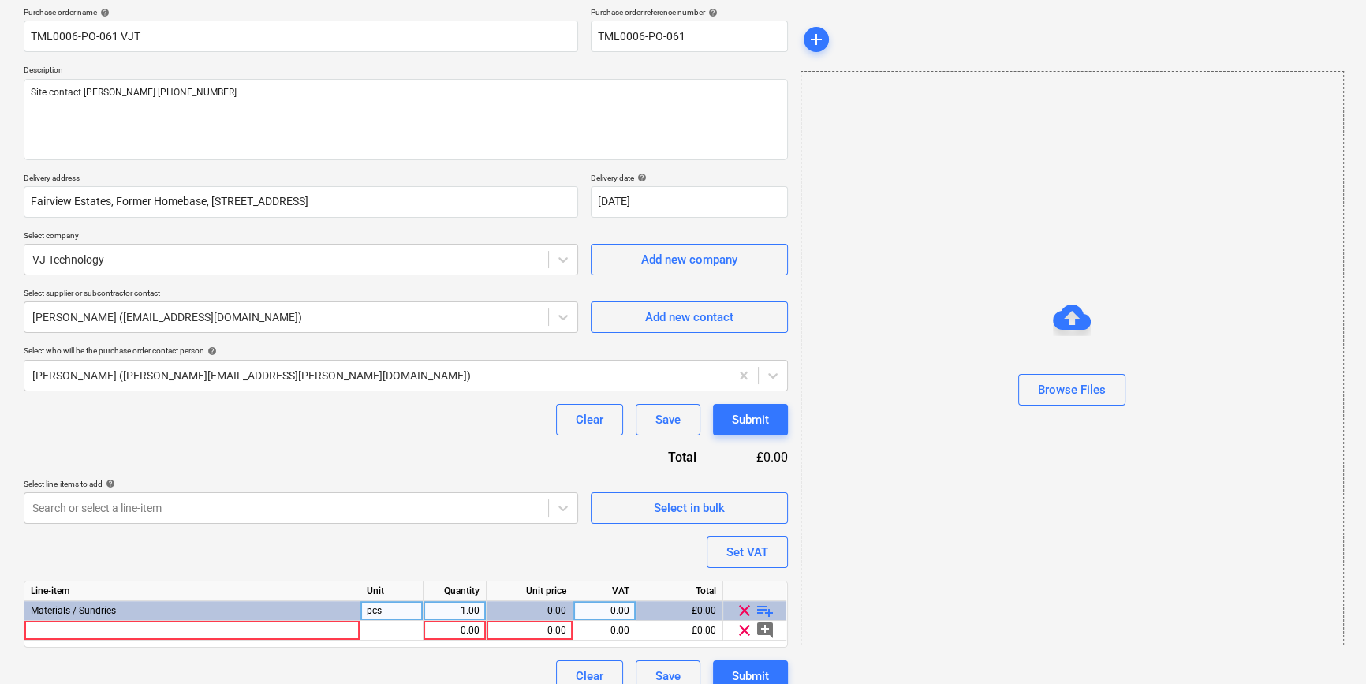
type textarea "x"
click at [63, 630] on div at bounding box center [192, 631] width 336 height 20
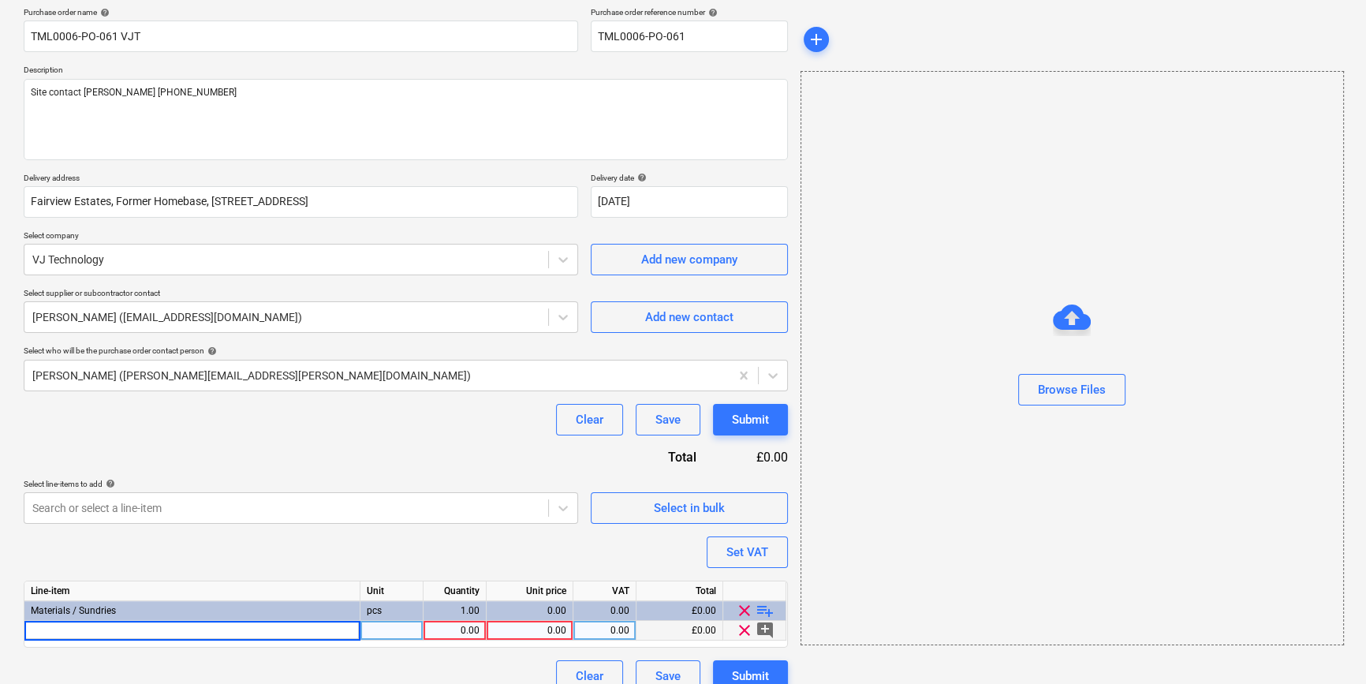
type input "DDS-Z 24 / 7.3 X 150 RAL 9002"
type textarea "x"
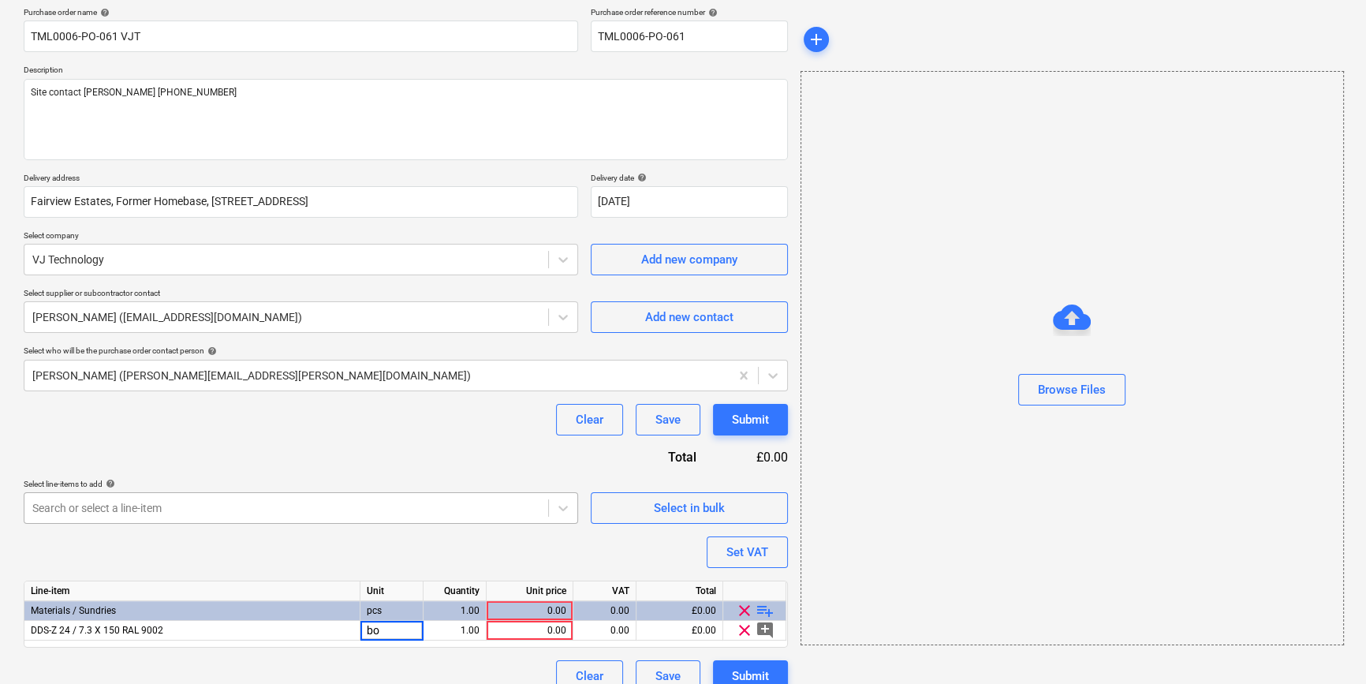
type input "box"
type textarea "x"
type input "20"
type textarea "x"
type input "51.14"
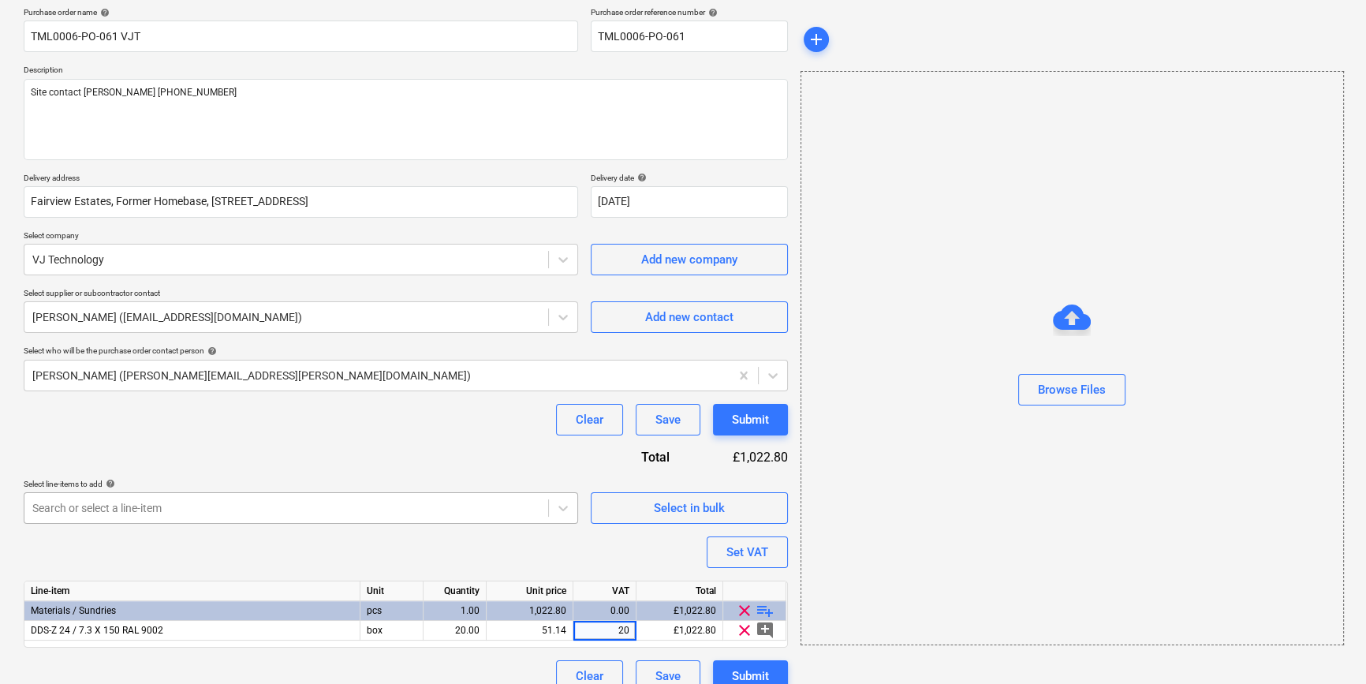
type textarea "x"
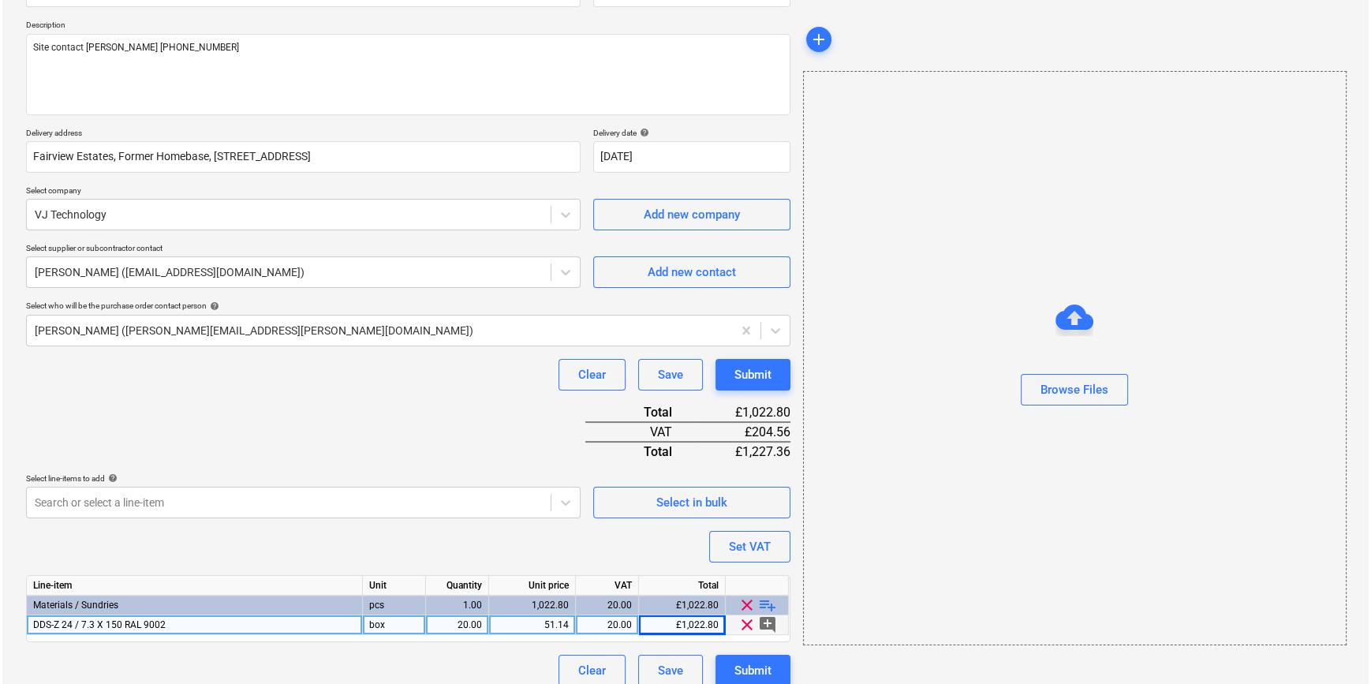
scroll to position [181, 0]
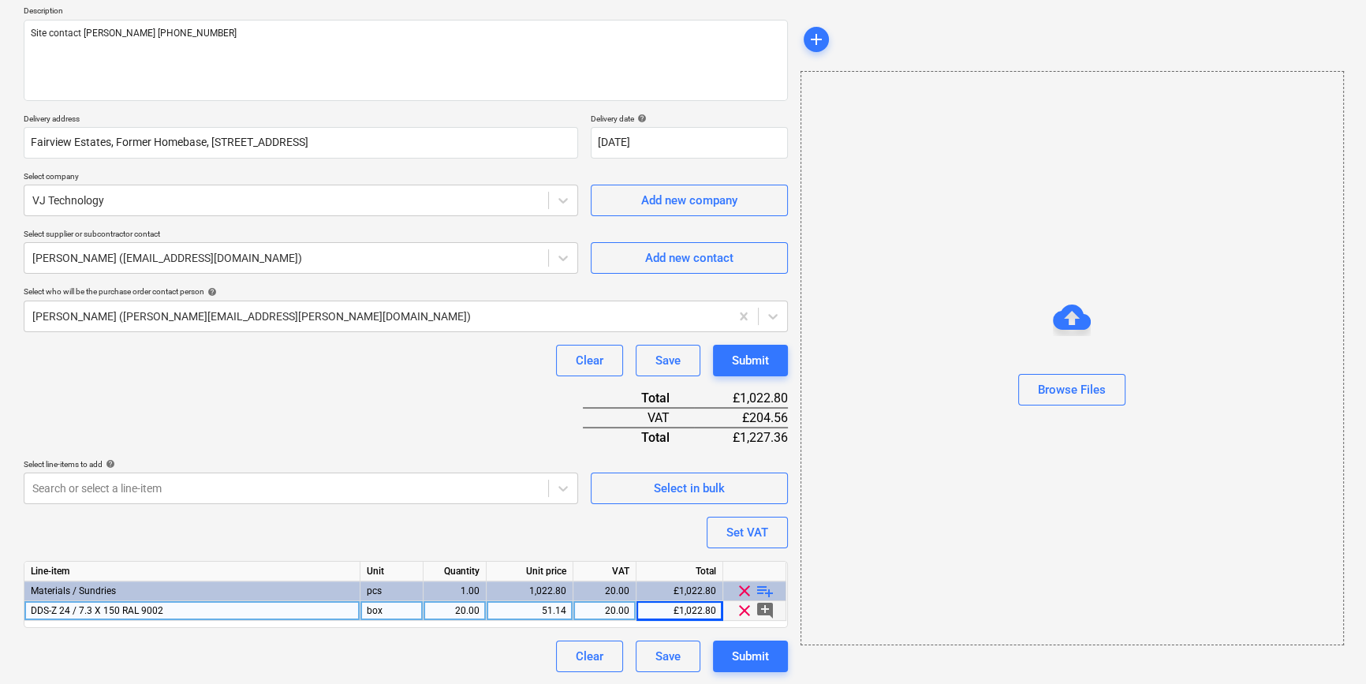
click at [187, 607] on div "DDS-Z 24 / 7.3 X 150 RAL 9002" at bounding box center [192, 611] width 336 height 20
click at [187, 607] on input "DDS-Z 24 / 7.3 X 150 RAL 9002" at bounding box center [191, 610] width 335 height 19
type input "DDS-Z 24 / 7.3 X 150 RAL 9002 (100)"
click at [741, 654] on div "Submit" at bounding box center [750, 656] width 37 height 21
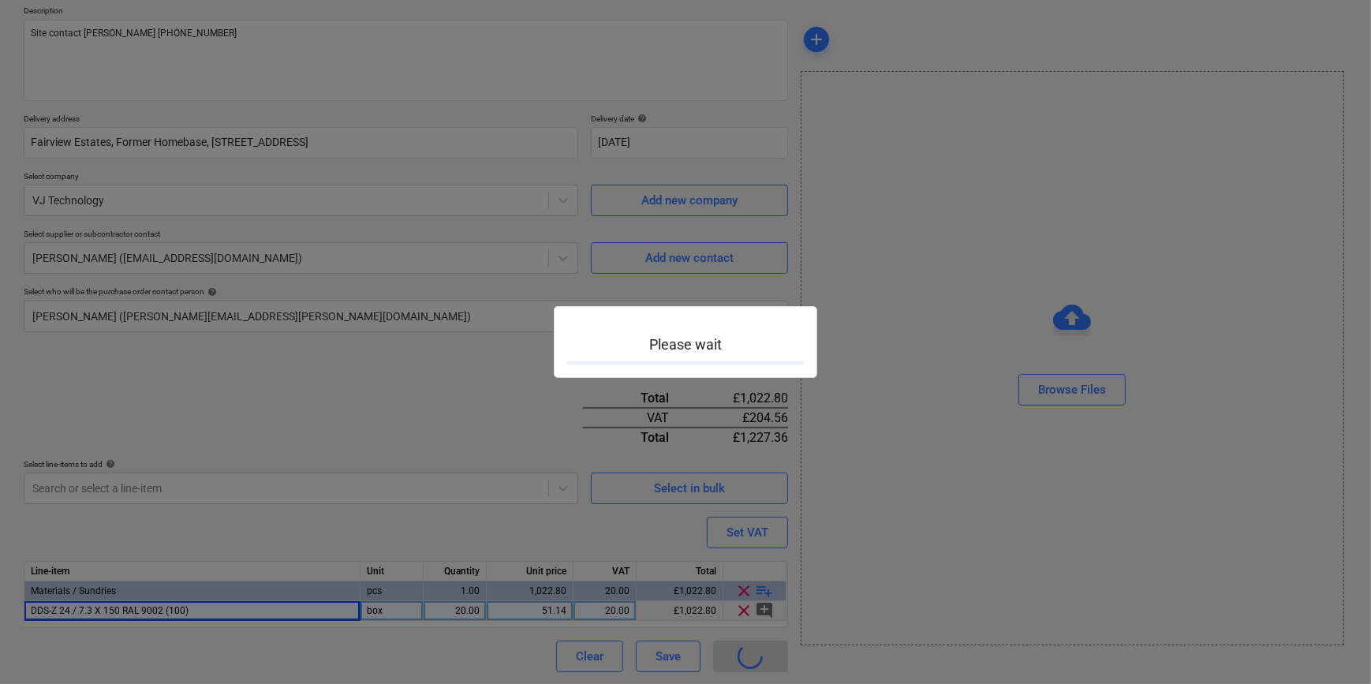
type textarea "x"
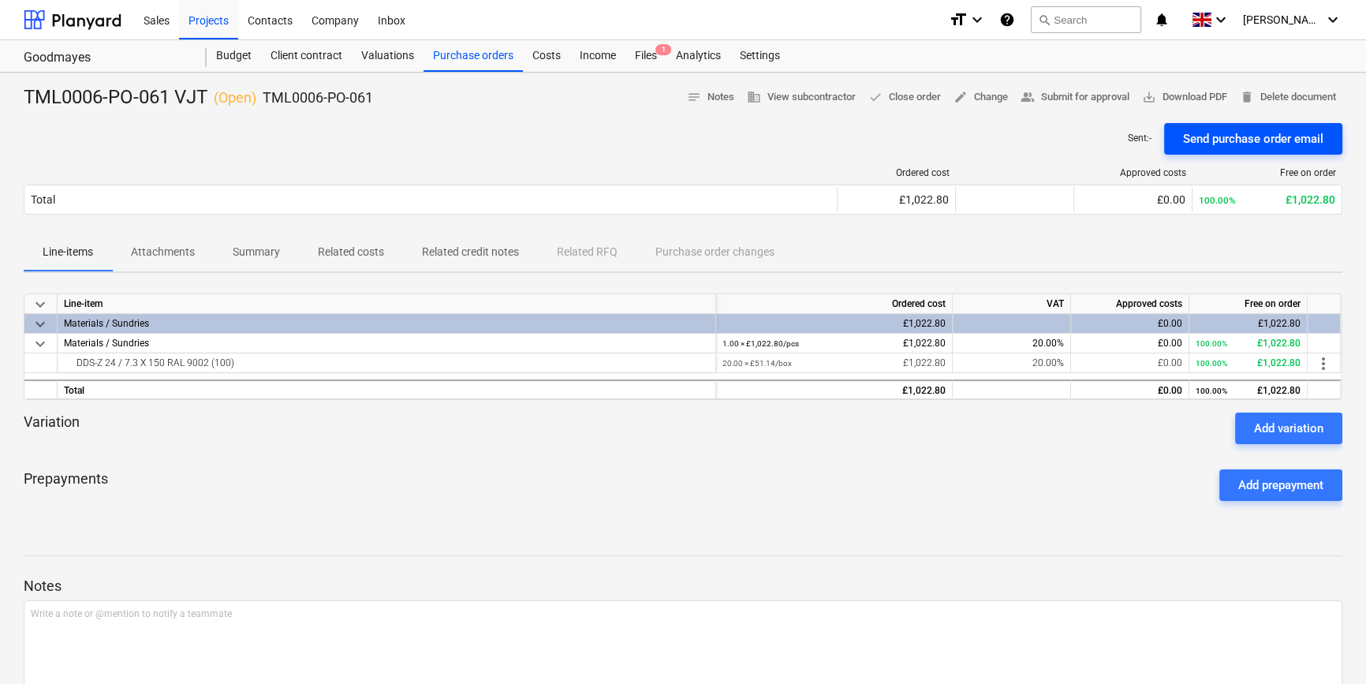
click at [1088, 134] on div "Send purchase order email" at bounding box center [1253, 139] width 140 height 21
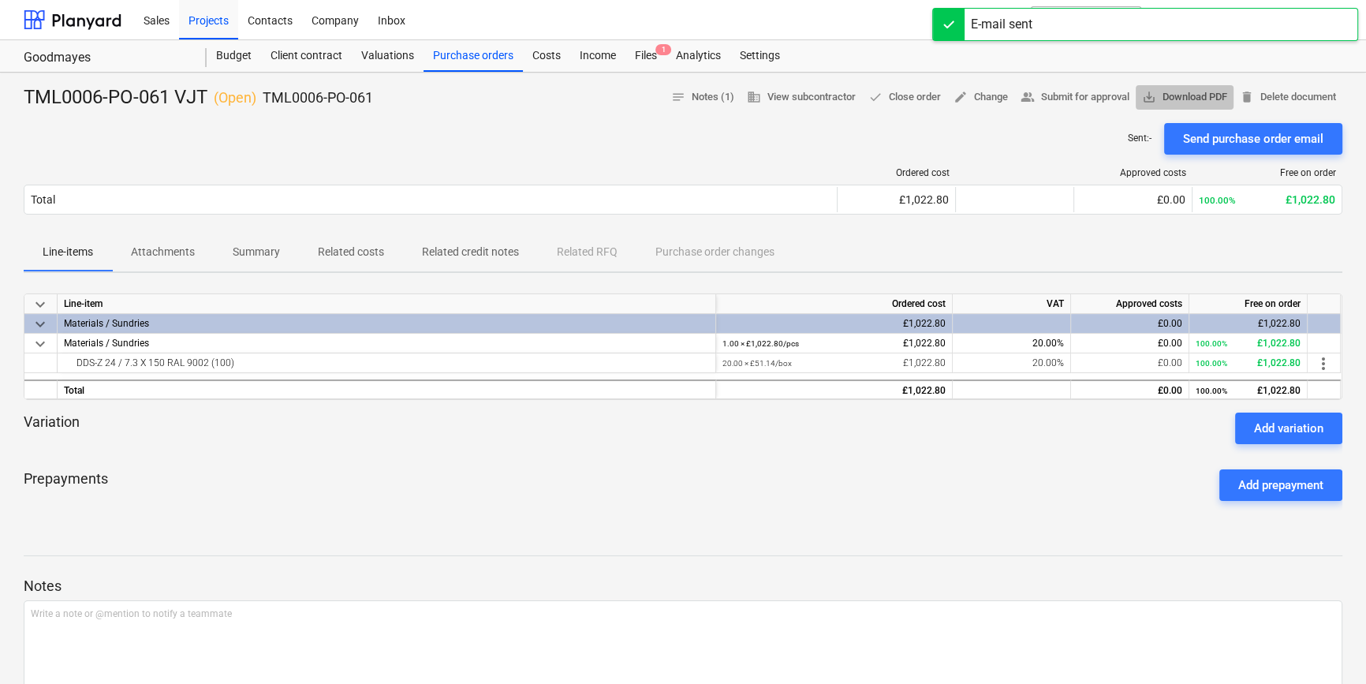
click at [1088, 91] on span "save_alt Download PDF" at bounding box center [1184, 97] width 85 height 18
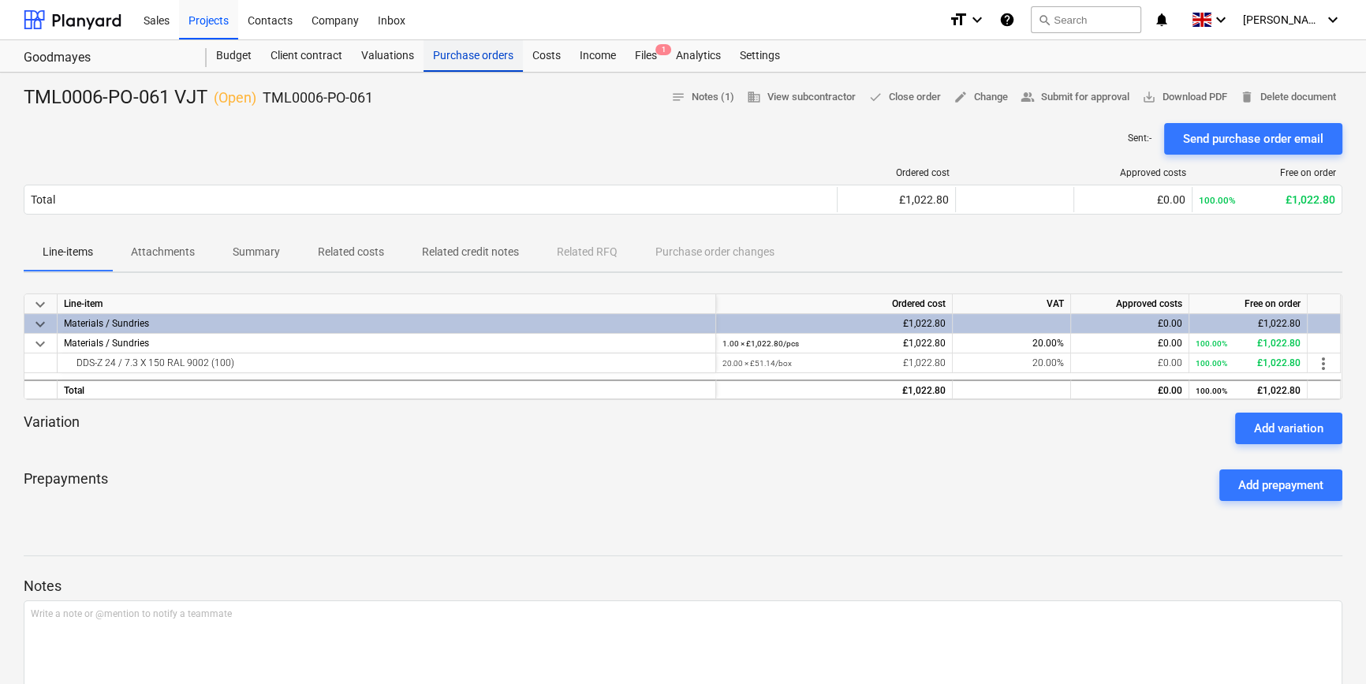
click at [495, 54] on div "Purchase orders" at bounding box center [473, 56] width 99 height 32
